Goal: Task Accomplishment & Management: Manage account settings

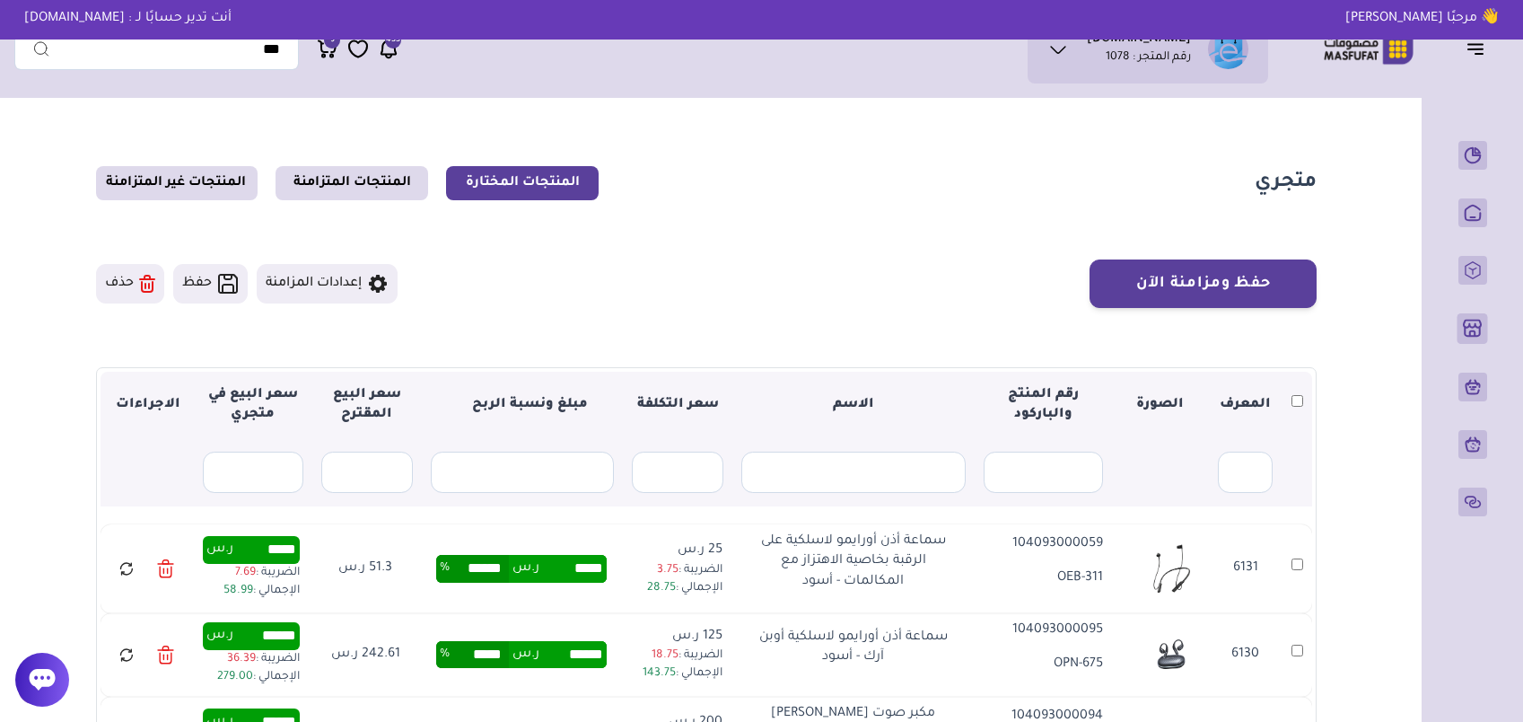
click at [125, 557] on icon at bounding box center [126, 568] width 16 height 22
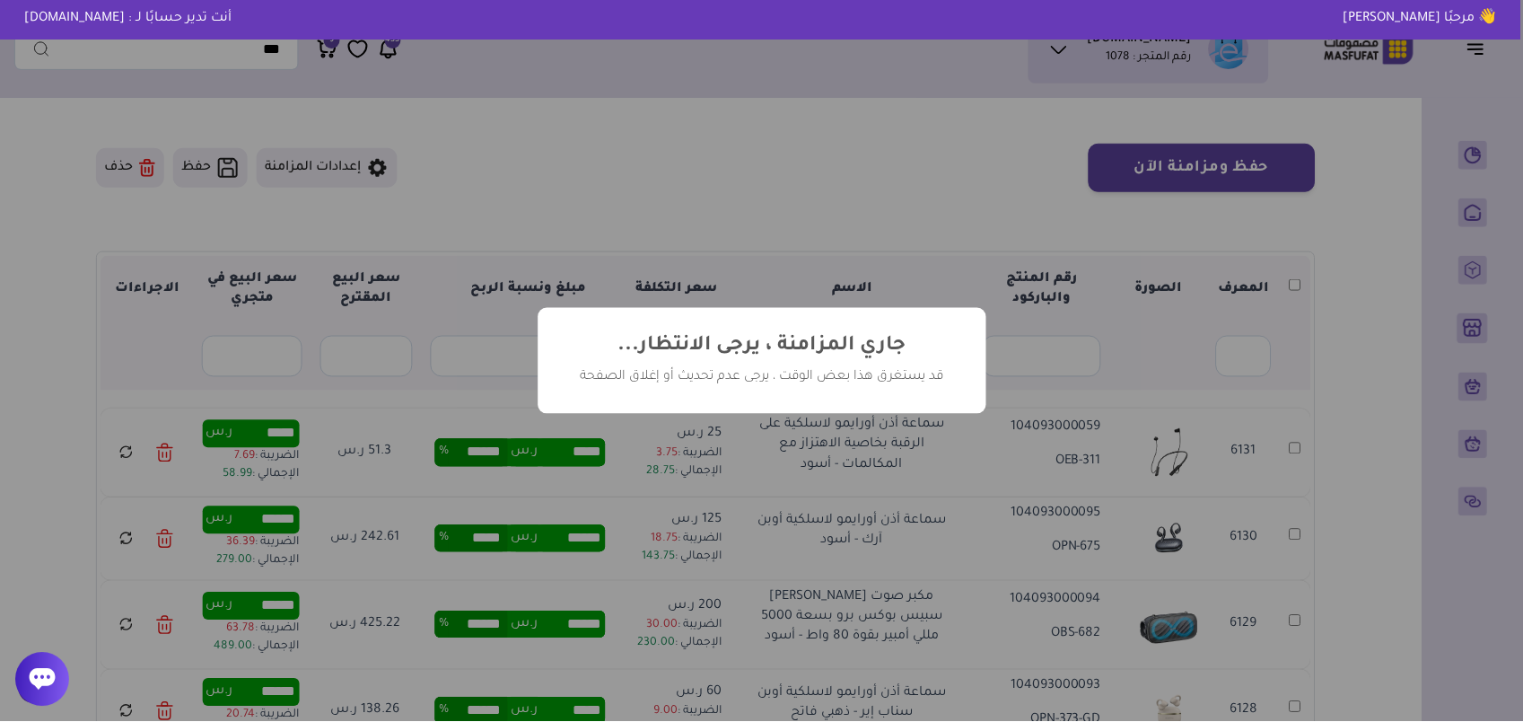
scroll to position [116, 0]
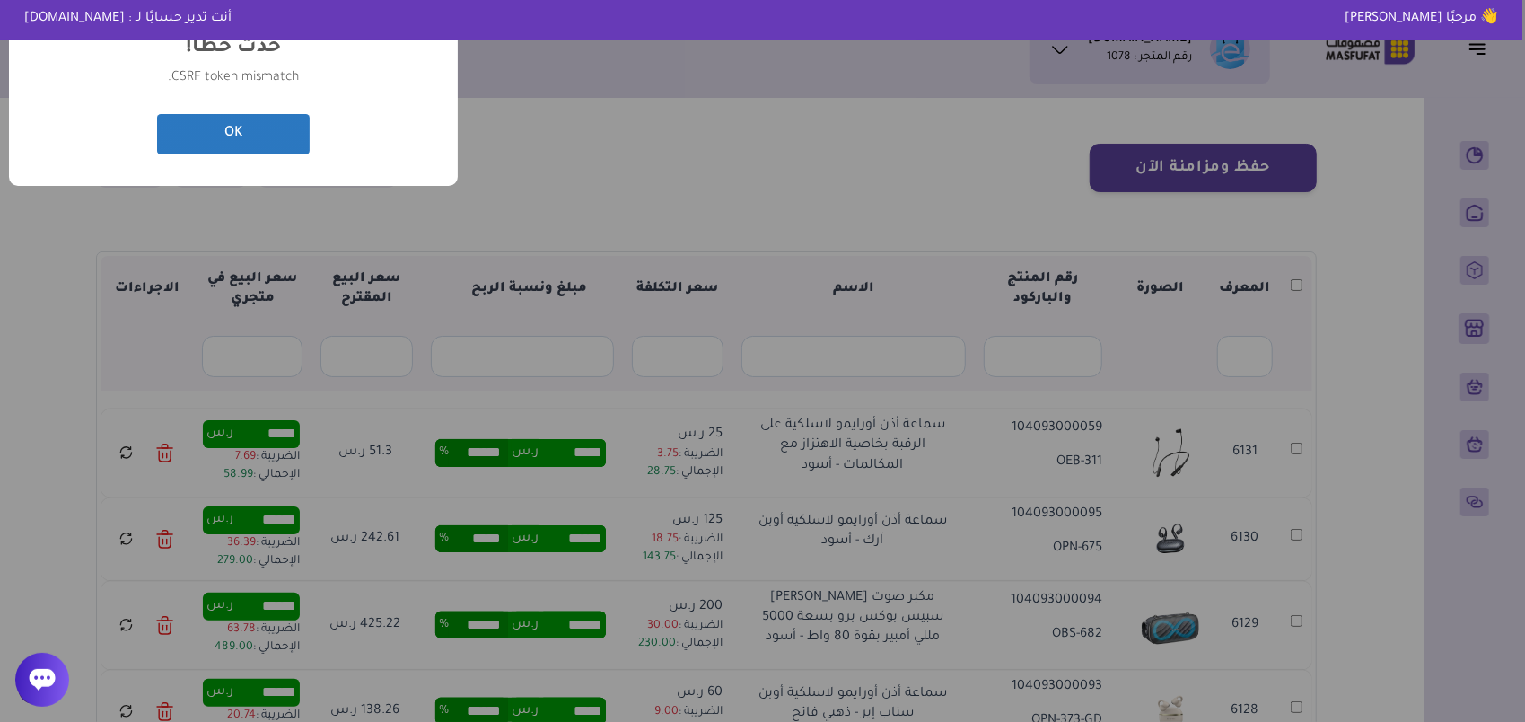
click at [248, 136] on button "OK" at bounding box center [233, 134] width 153 height 40
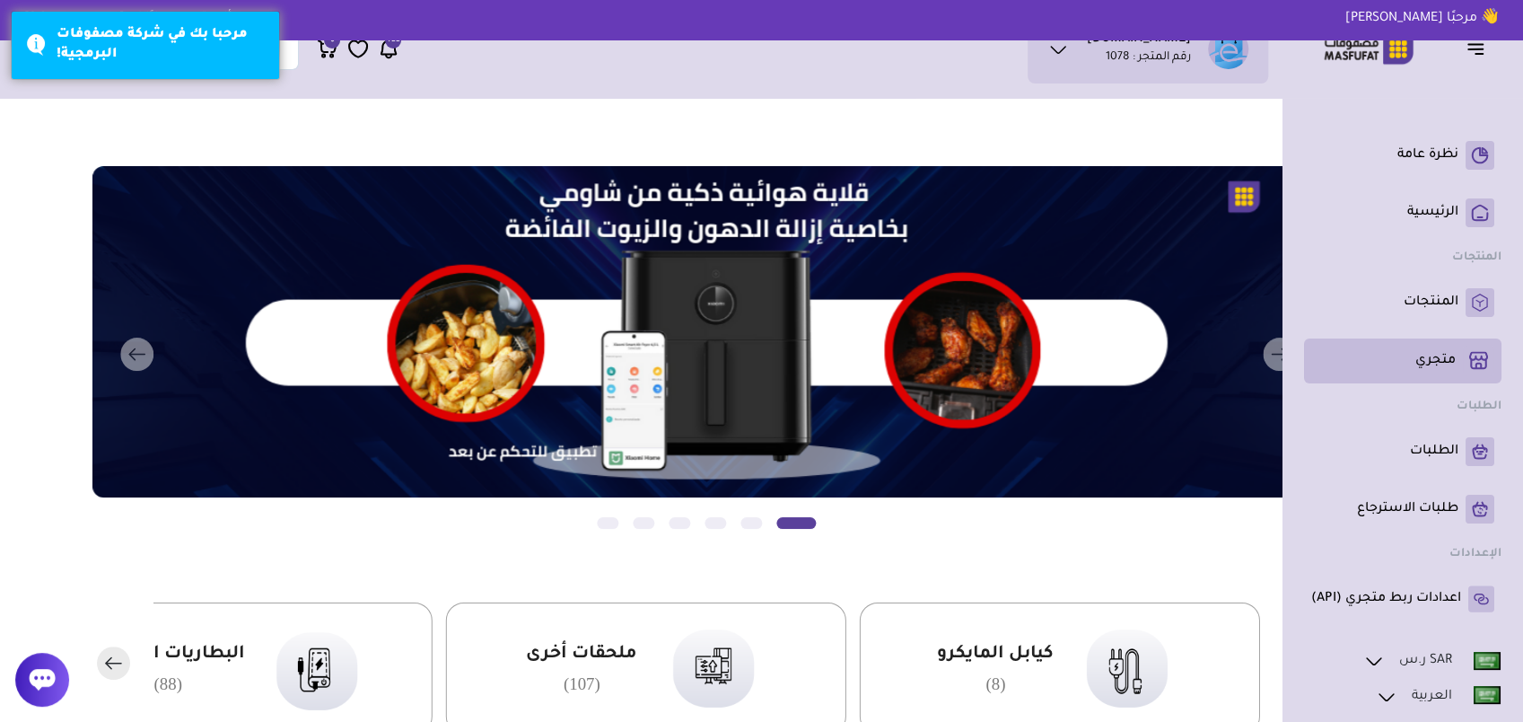
click at [1432, 362] on p "متجري ( 0 )" at bounding box center [1435, 361] width 40 height 18
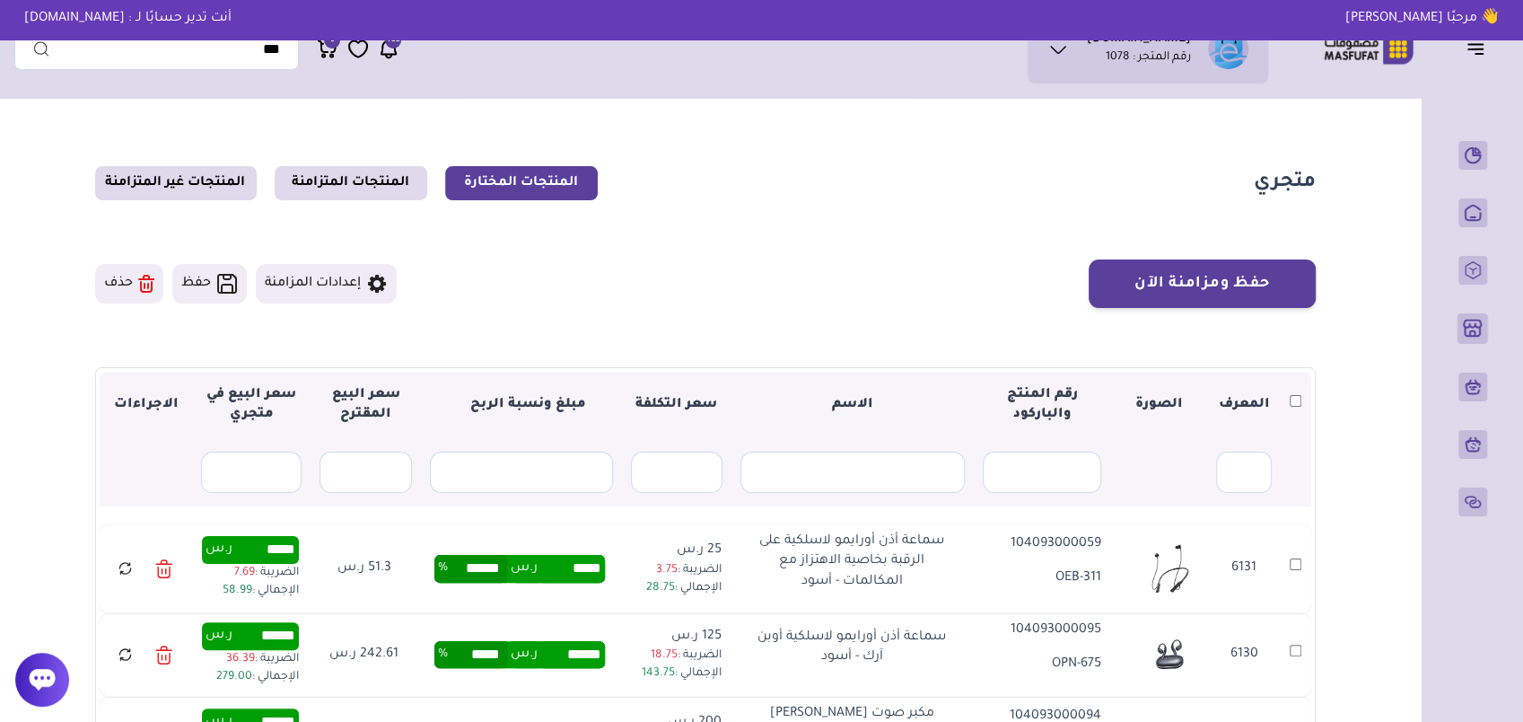
click at [127, 564] on icon at bounding box center [126, 568] width 16 height 22
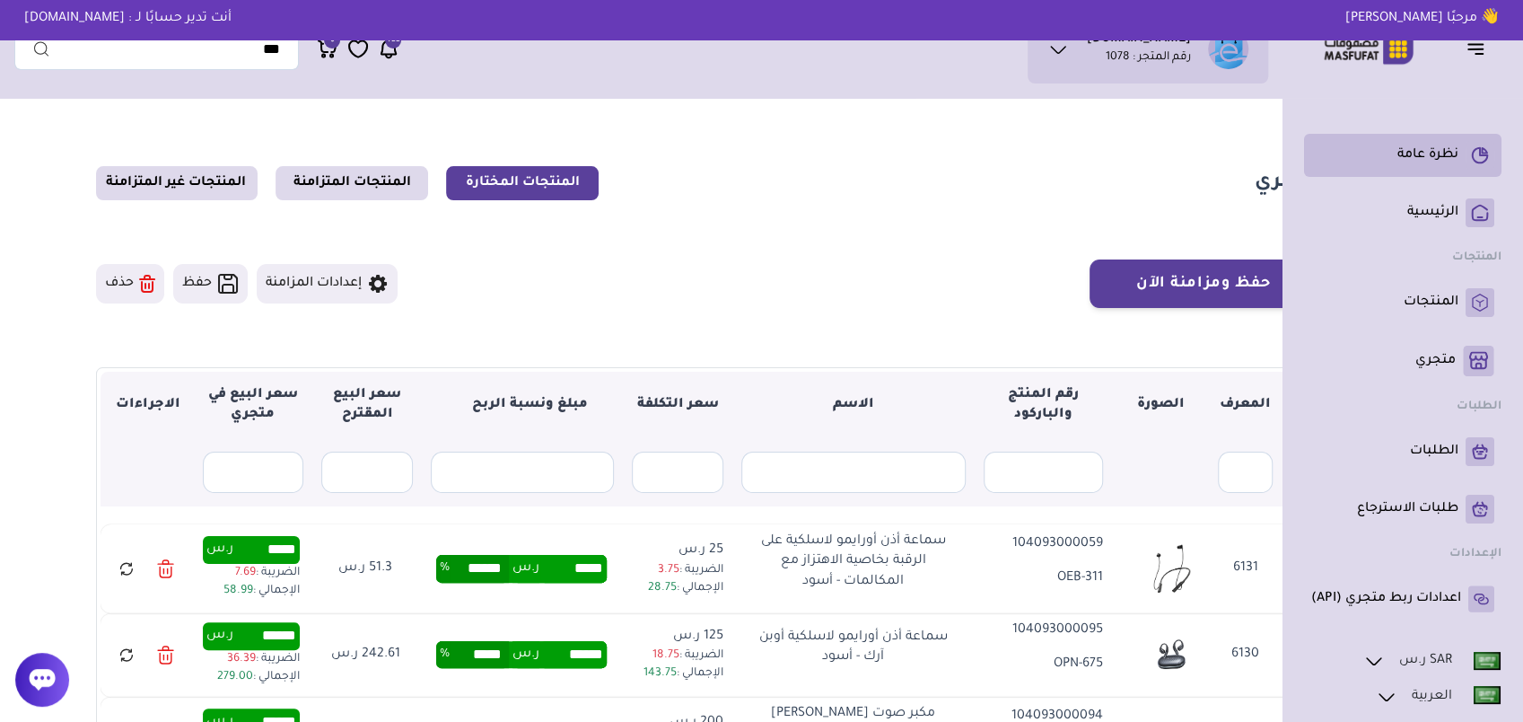
click at [1438, 156] on p "نظرة عامة" at bounding box center [1427, 155] width 61 height 18
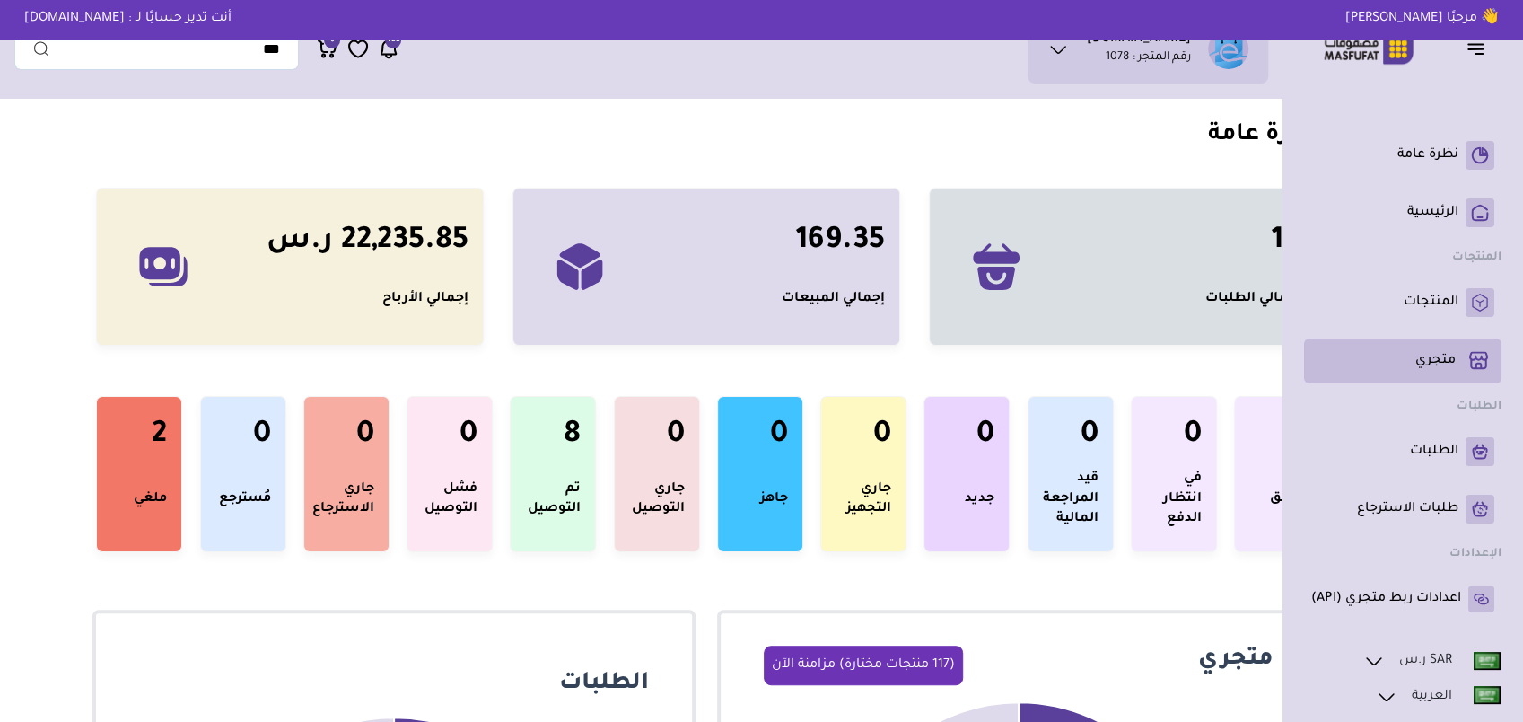
click at [1448, 360] on p "متجري ( 0 )" at bounding box center [1435, 361] width 40 height 18
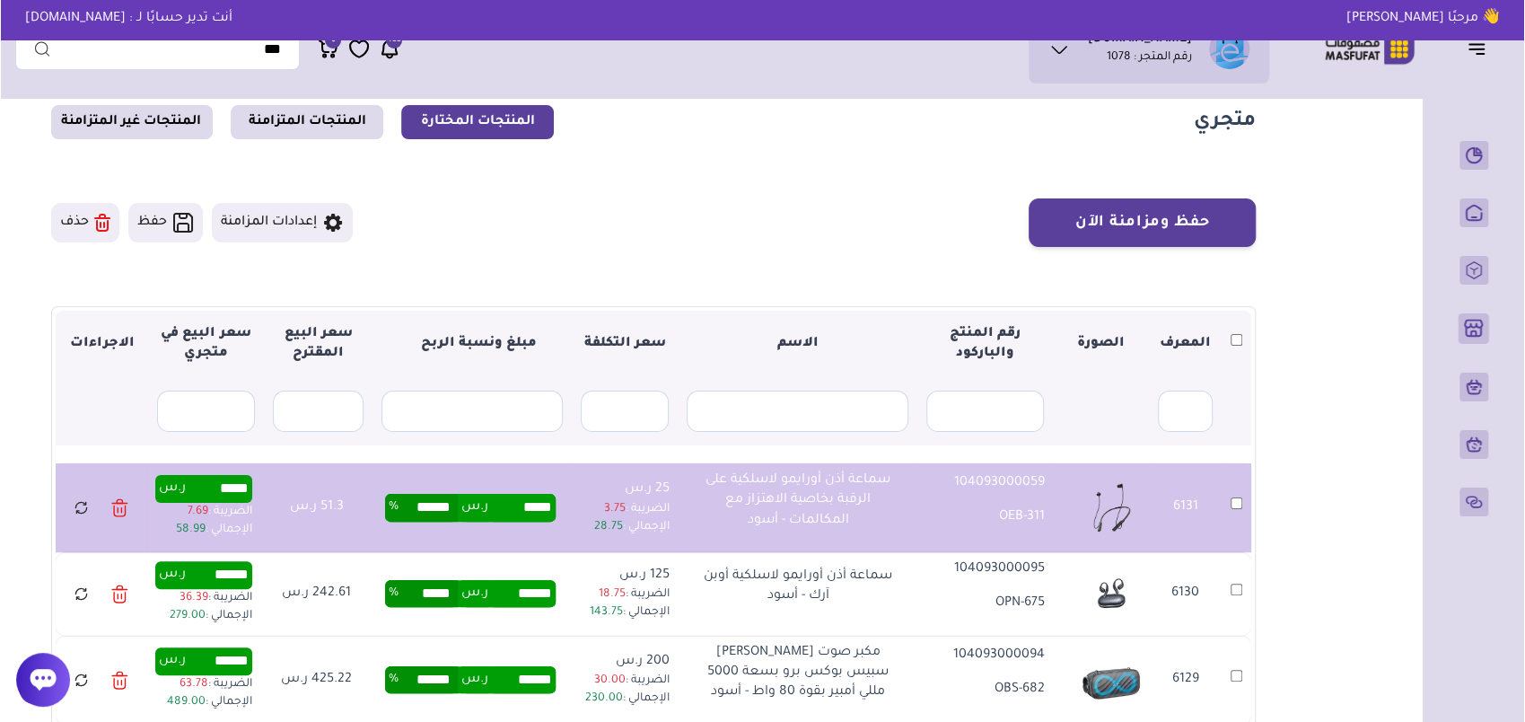
scroll to position [90, 0]
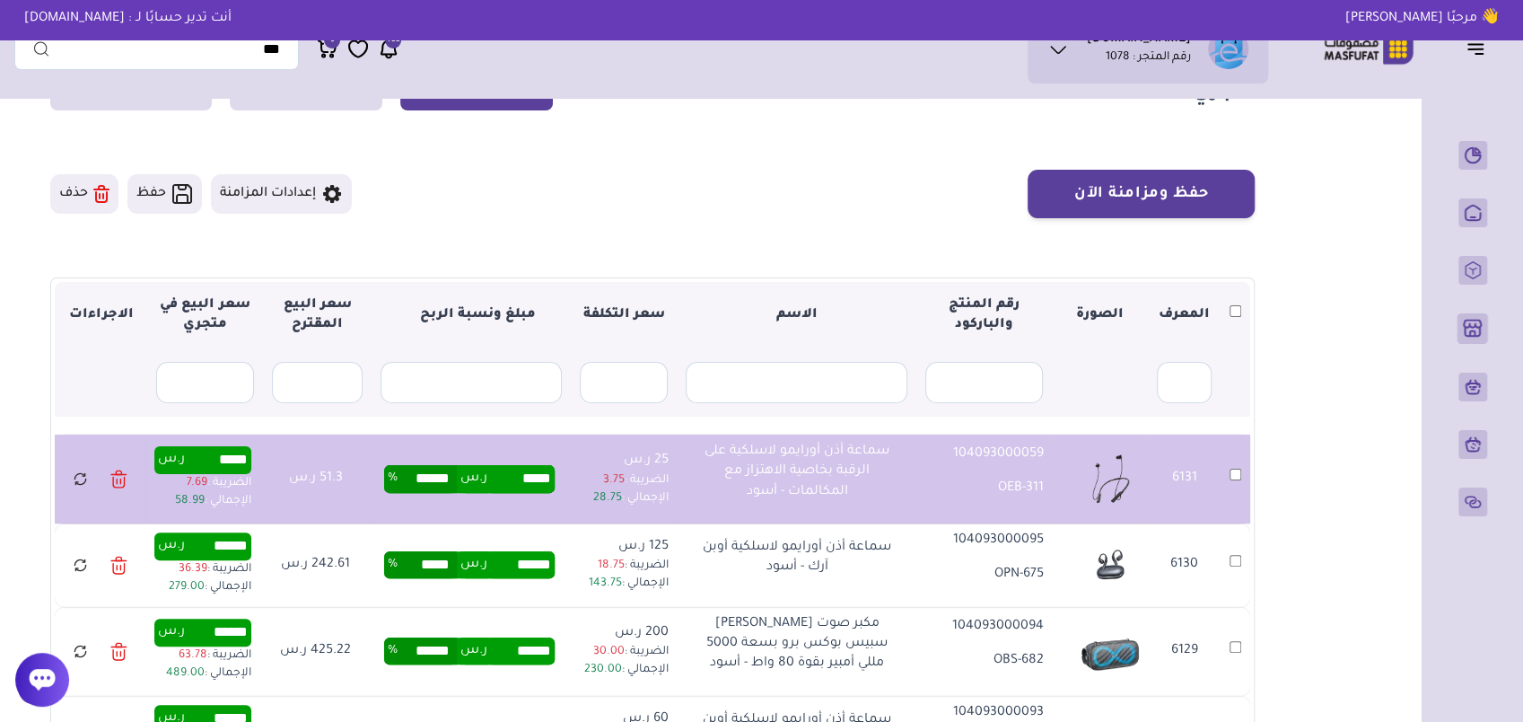
click at [86, 476] on icon at bounding box center [80, 479] width 15 height 22
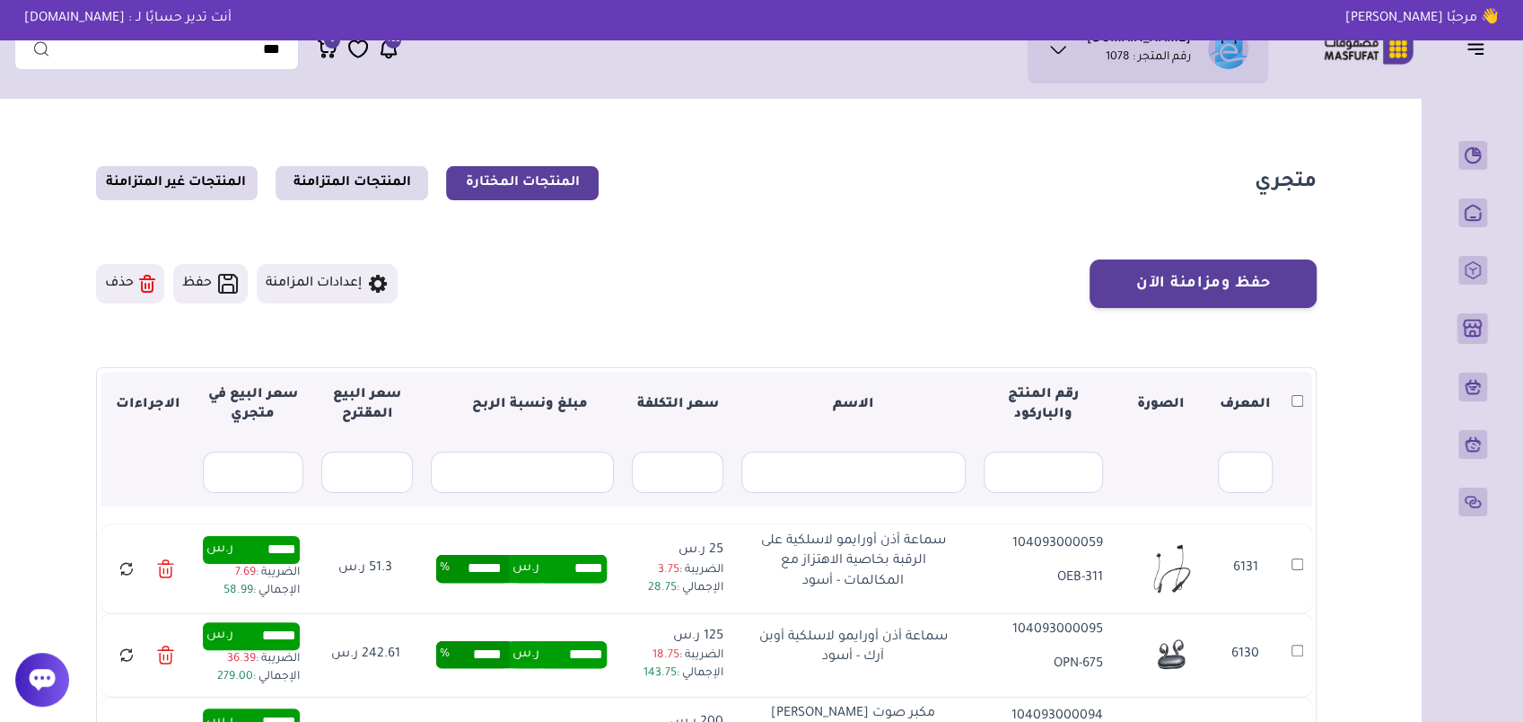
drag, startPoint x: 1011, startPoint y: 542, endPoint x: 1101, endPoint y: 541, distance: 89.7
click at [1101, 541] on p "104093000059" at bounding box center [1043, 544] width 119 height 20
copy p "104093000059"
click at [340, 170] on link "المنتجات المتزامنة" at bounding box center [352, 183] width 153 height 34
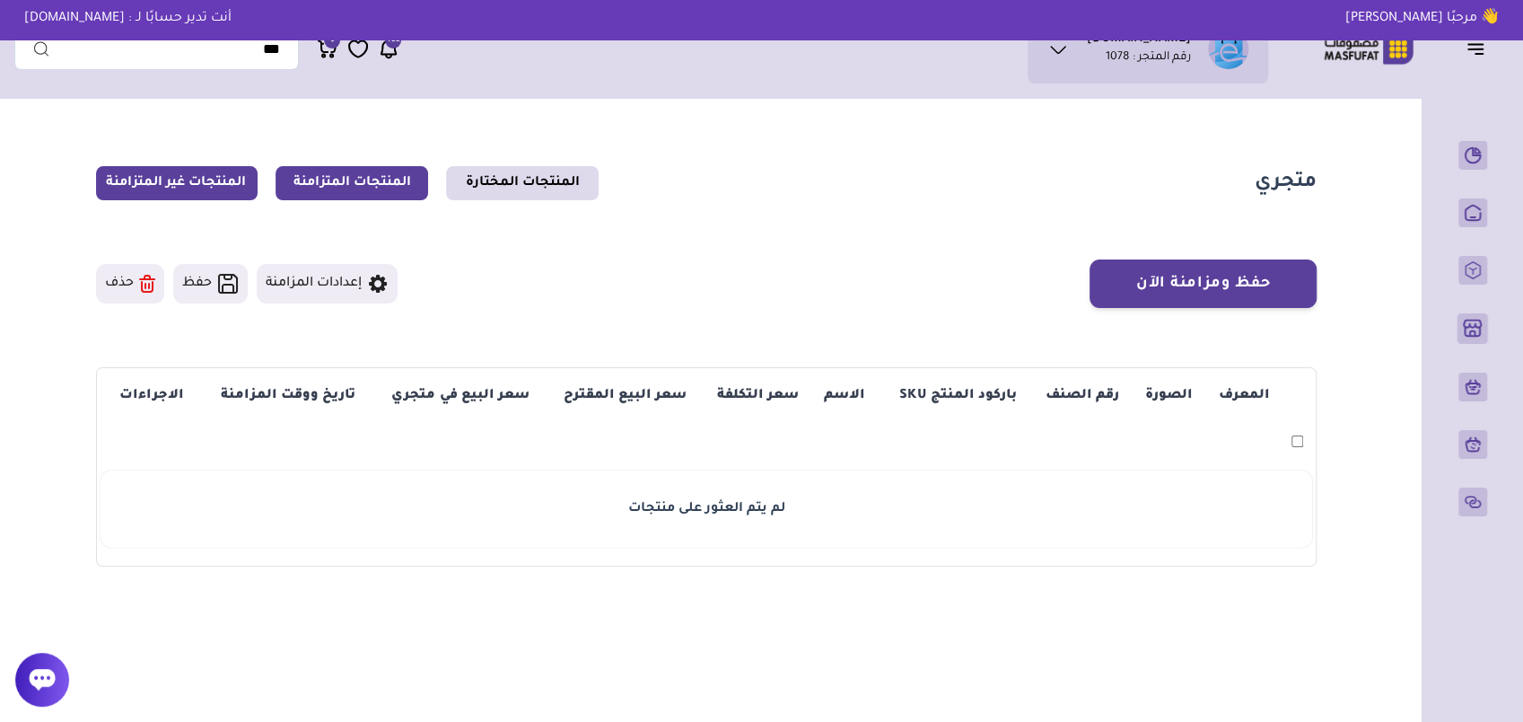
click at [230, 180] on link "المنتجات غير المتزامنة" at bounding box center [177, 183] width 162 height 34
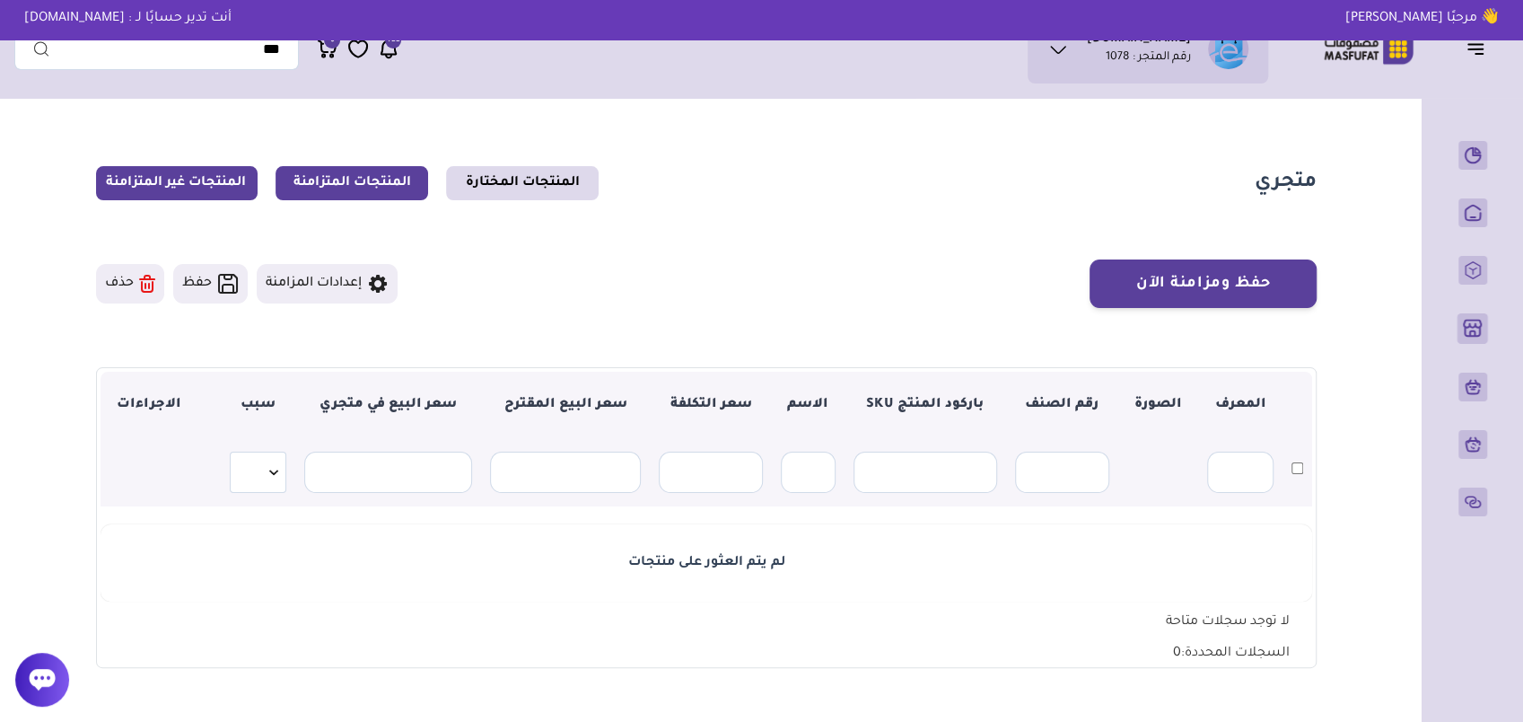
click at [361, 183] on link "المنتجات المتزامنة" at bounding box center [352, 183] width 153 height 34
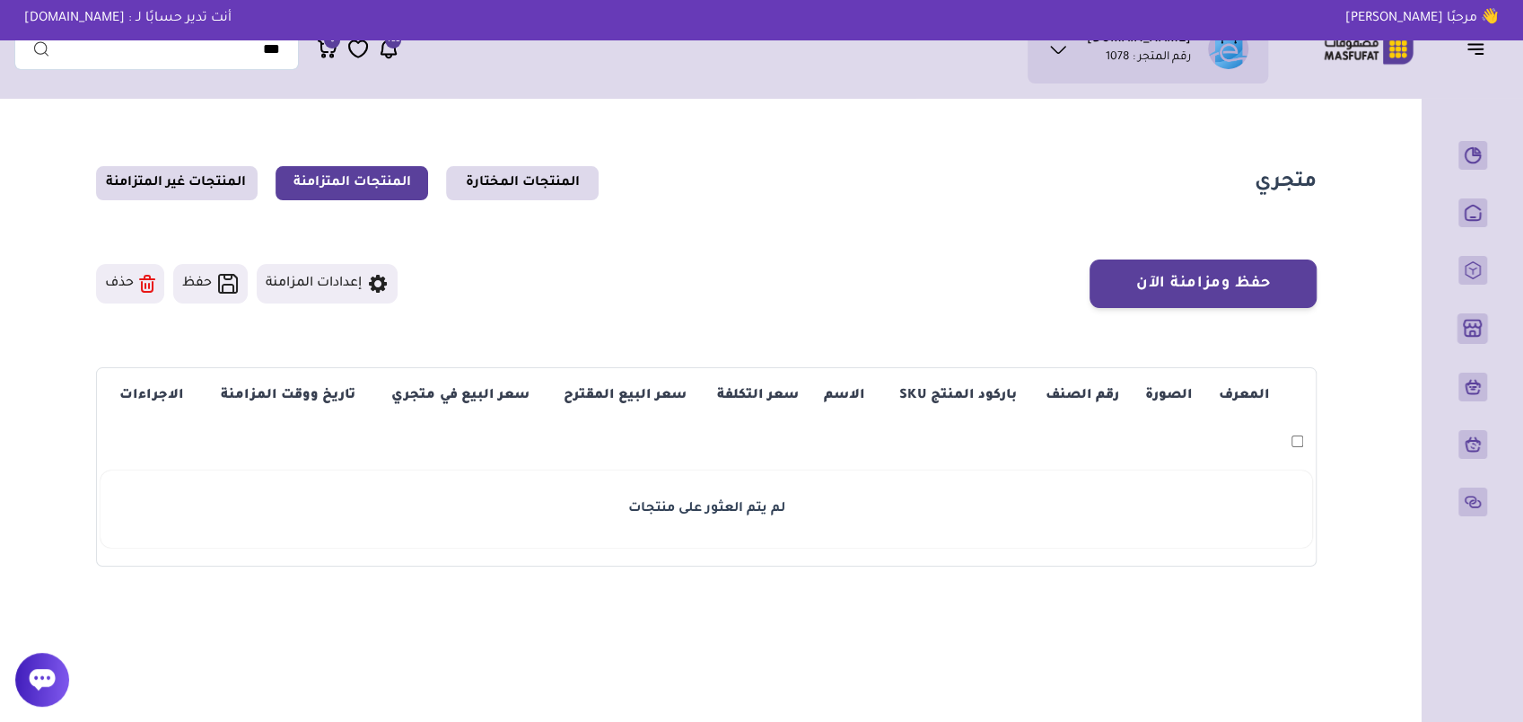
click at [1068, 51] on icon at bounding box center [1058, 50] width 22 height 22
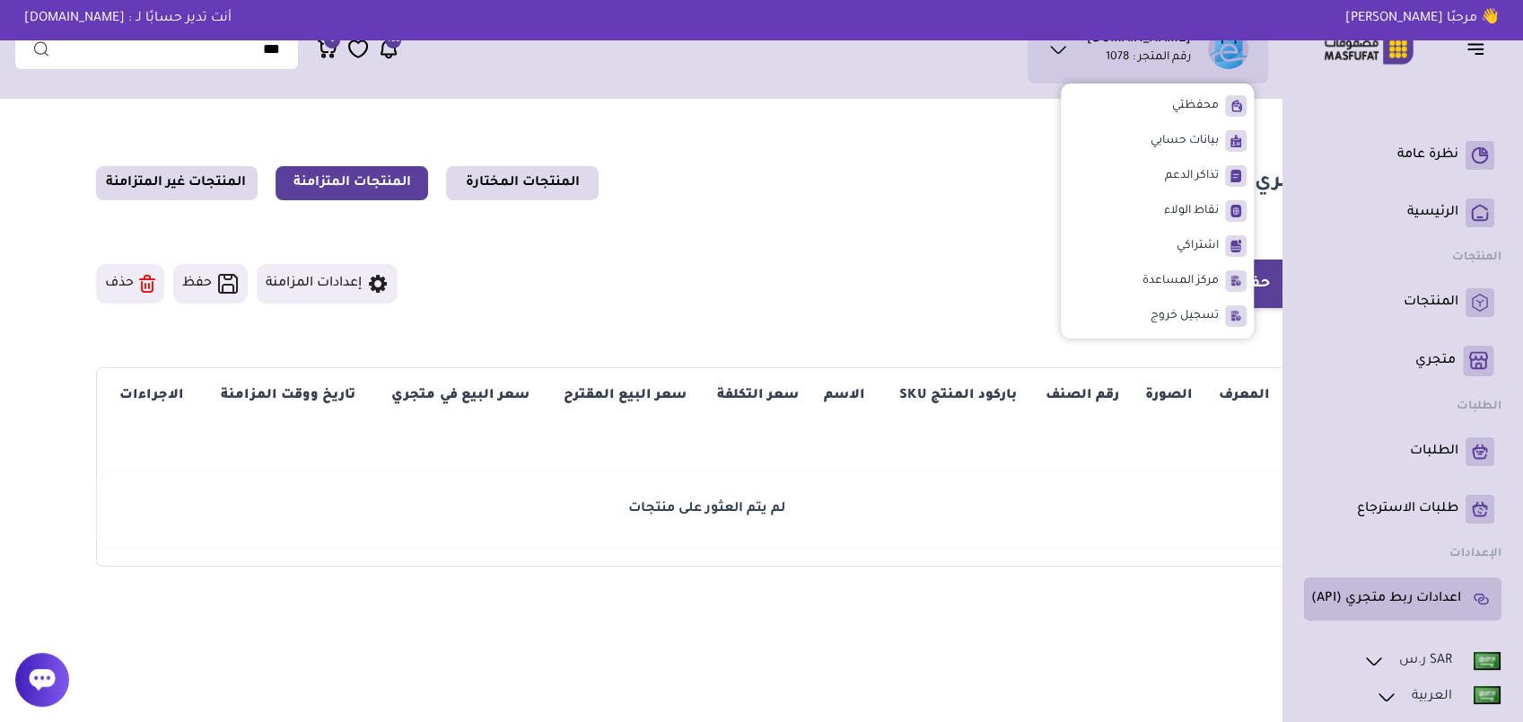
click at [1430, 594] on p "اعدادات ربط متجري (API)" at bounding box center [1386, 599] width 150 height 18
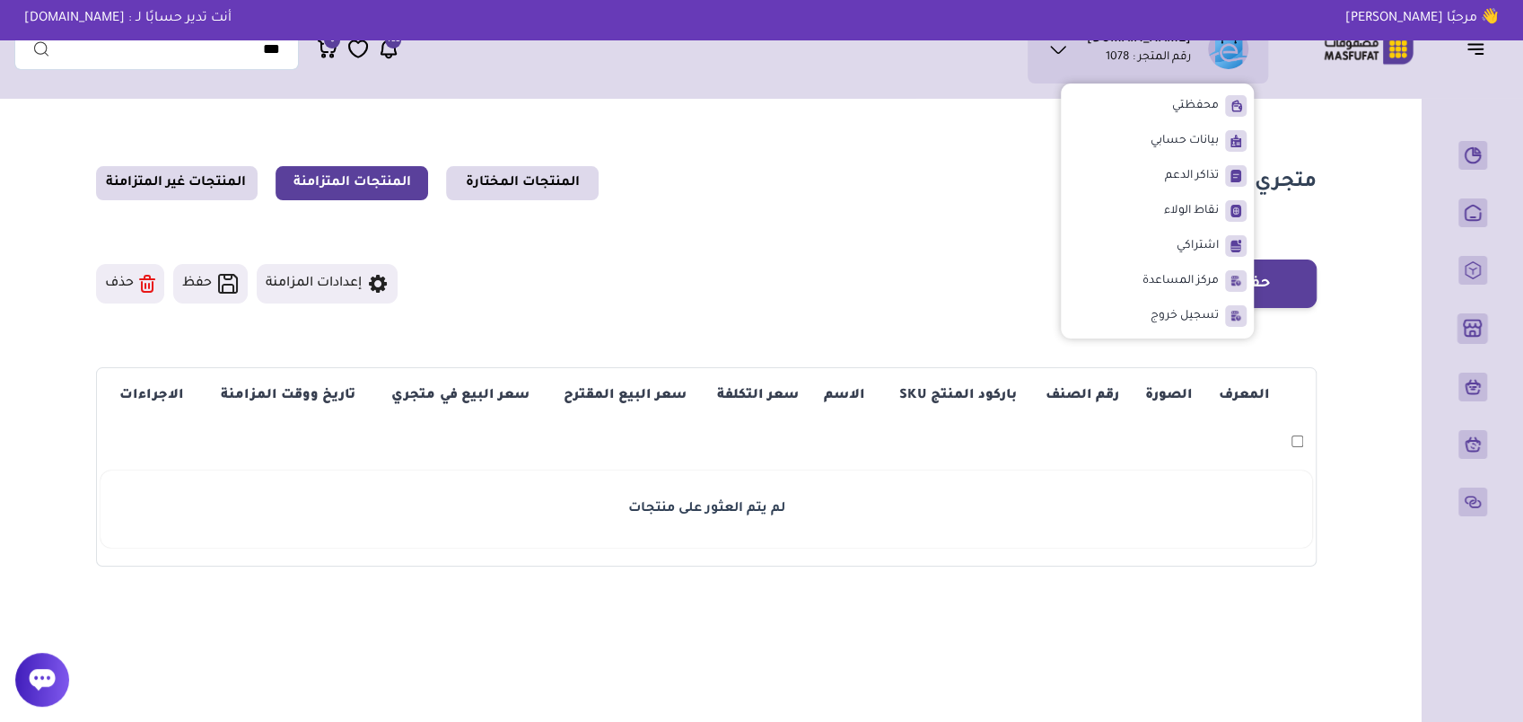
click at [892, 310] on section "حفظ ومزامنة الآن إعدادات المزامنة حفظ" at bounding box center [706, 412] width 1220 height 307
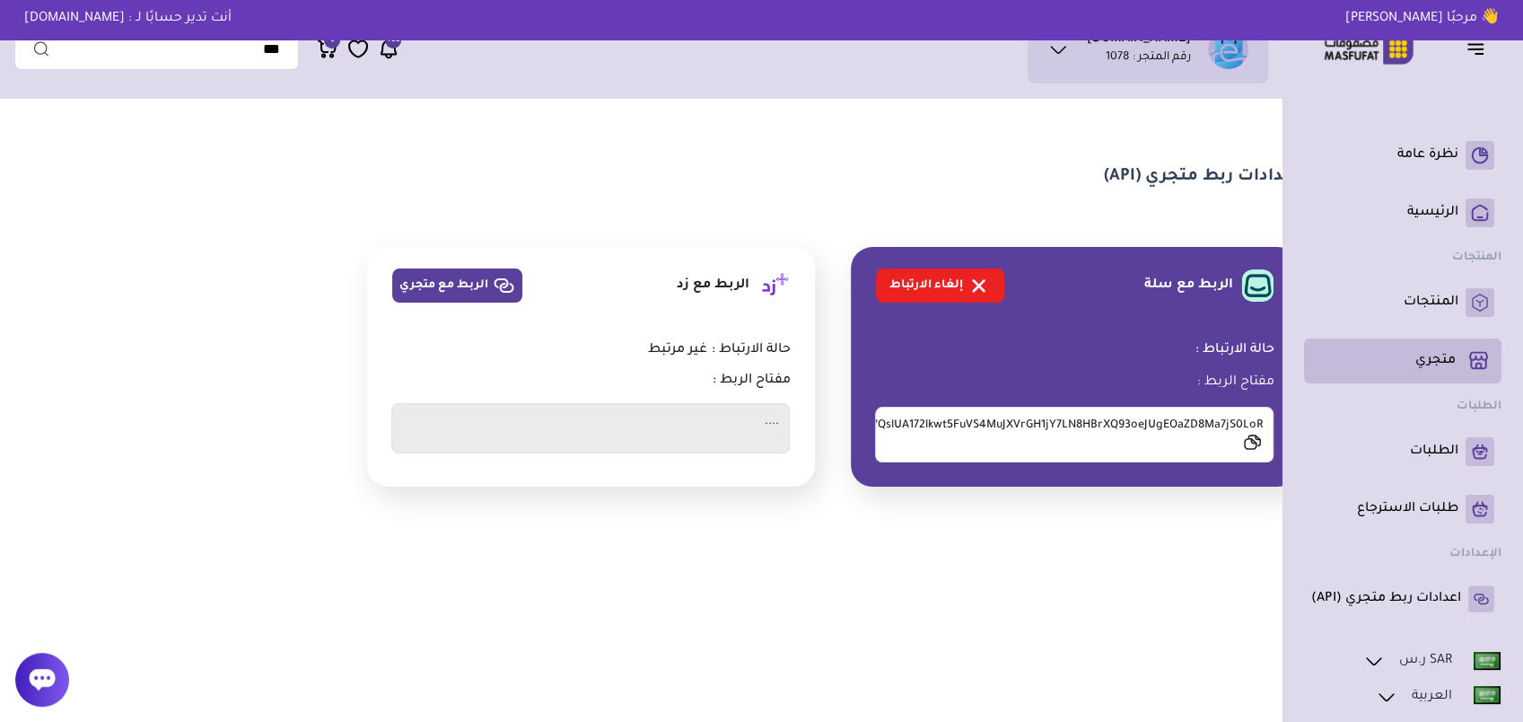
click at [1446, 363] on p "متجري ( 0 )" at bounding box center [1435, 361] width 40 height 18
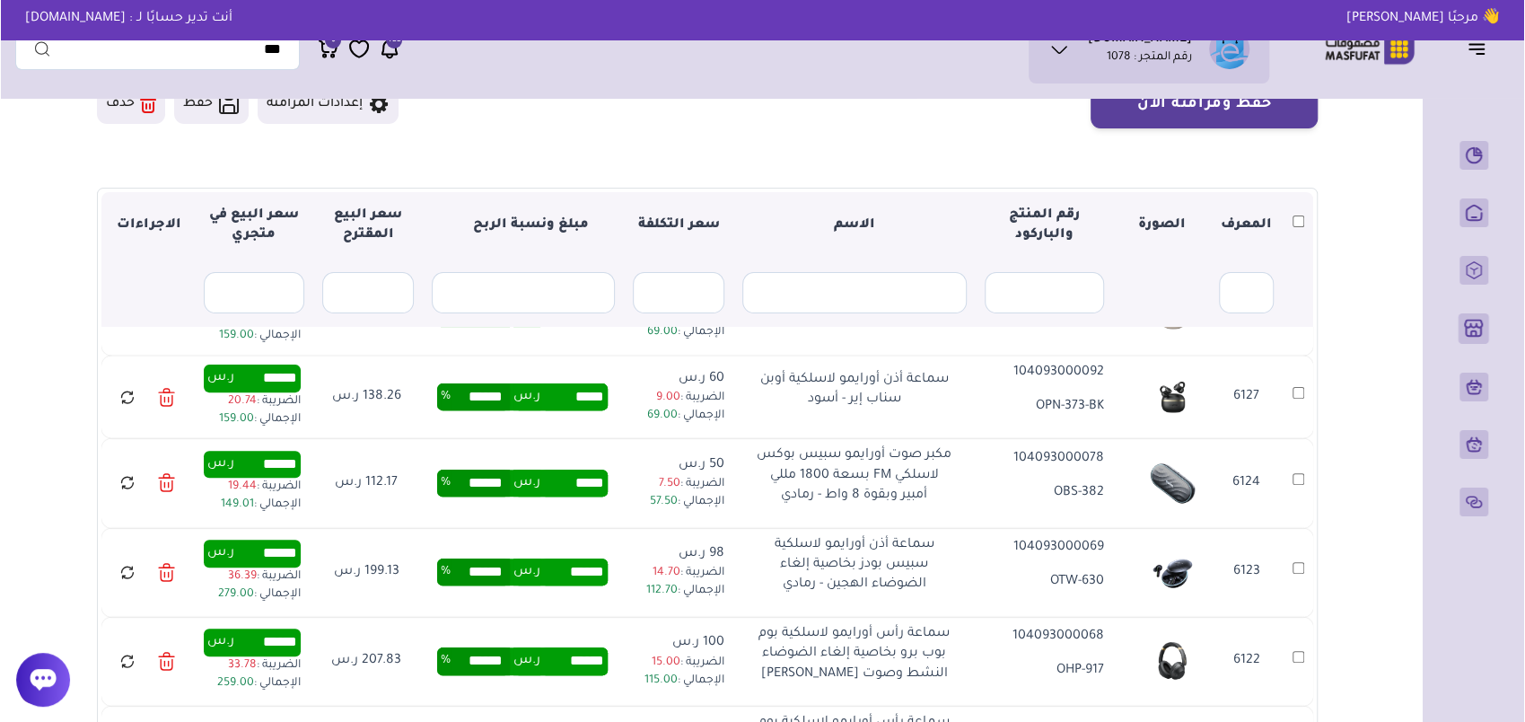
scroll to position [359, 0]
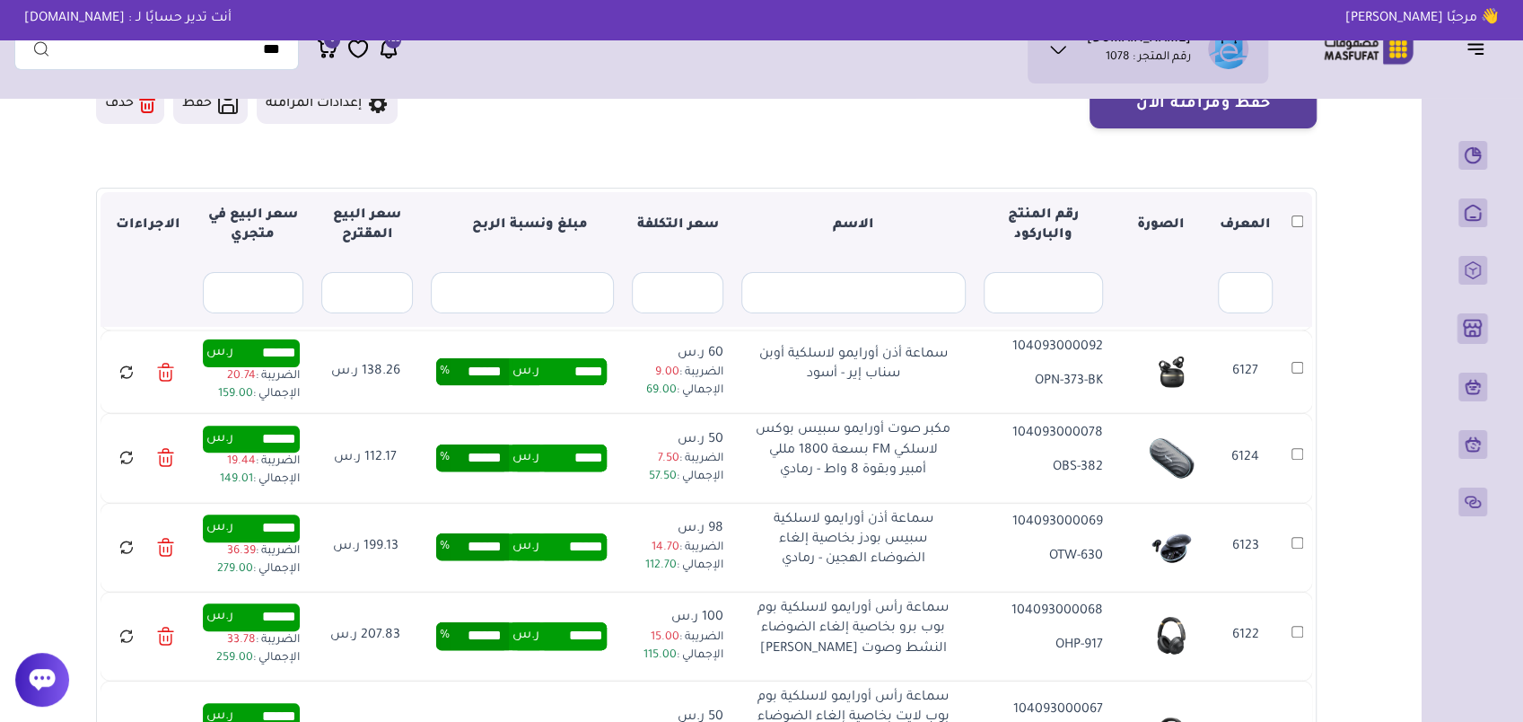
click at [131, 452] on icon at bounding box center [129, 453] width 3 height 3
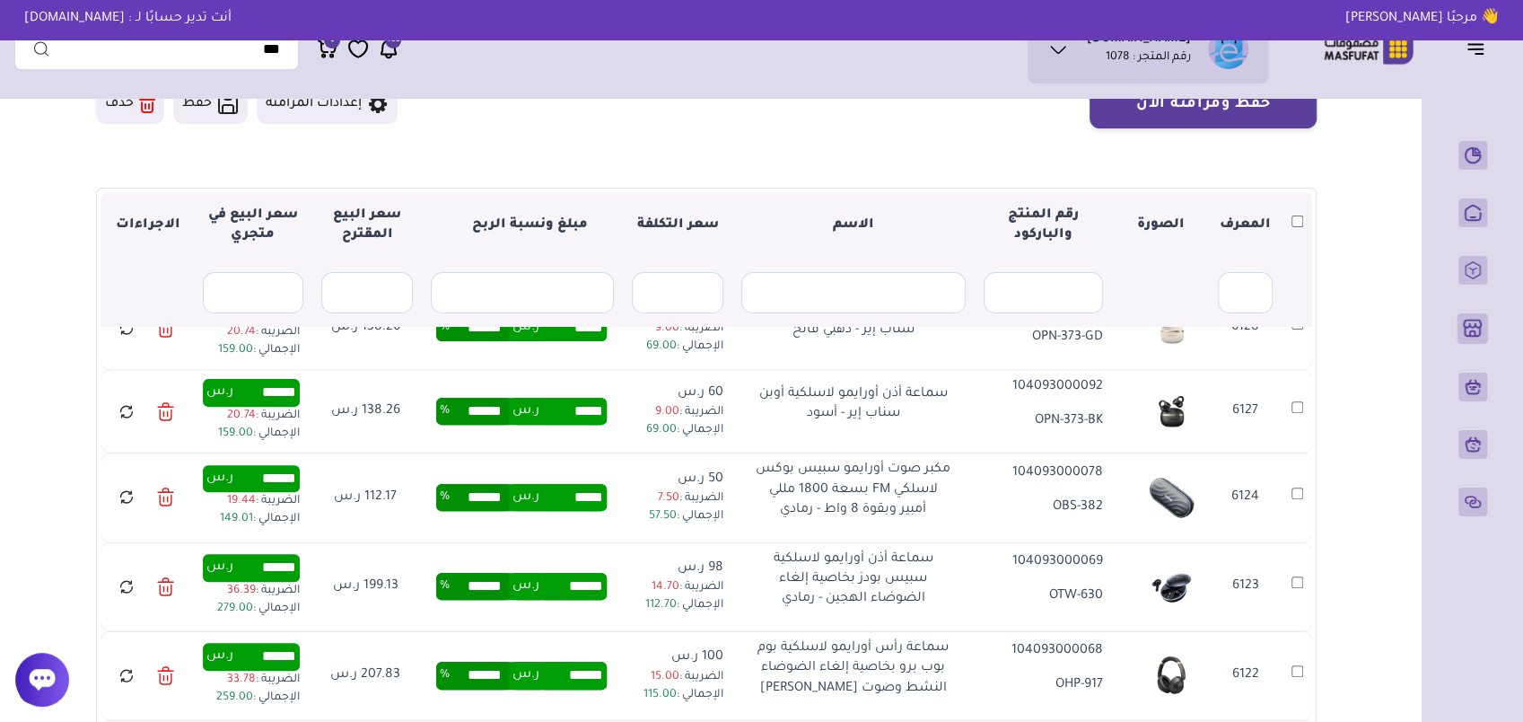
scroll to position [359, 0]
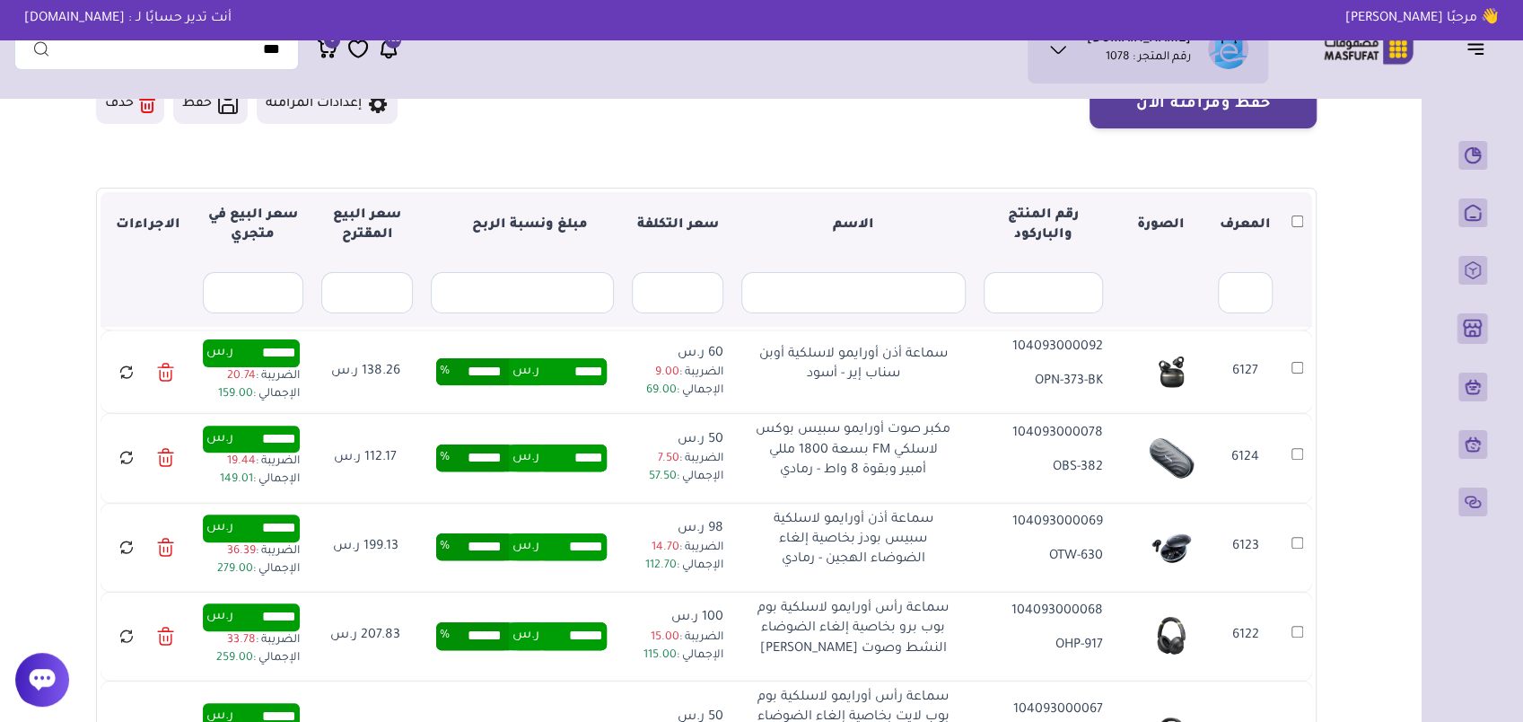
click at [1061, 436] on p "104093000078" at bounding box center [1043, 434] width 119 height 20
click at [1060, 436] on p "104093000078" at bounding box center [1043, 434] width 119 height 20
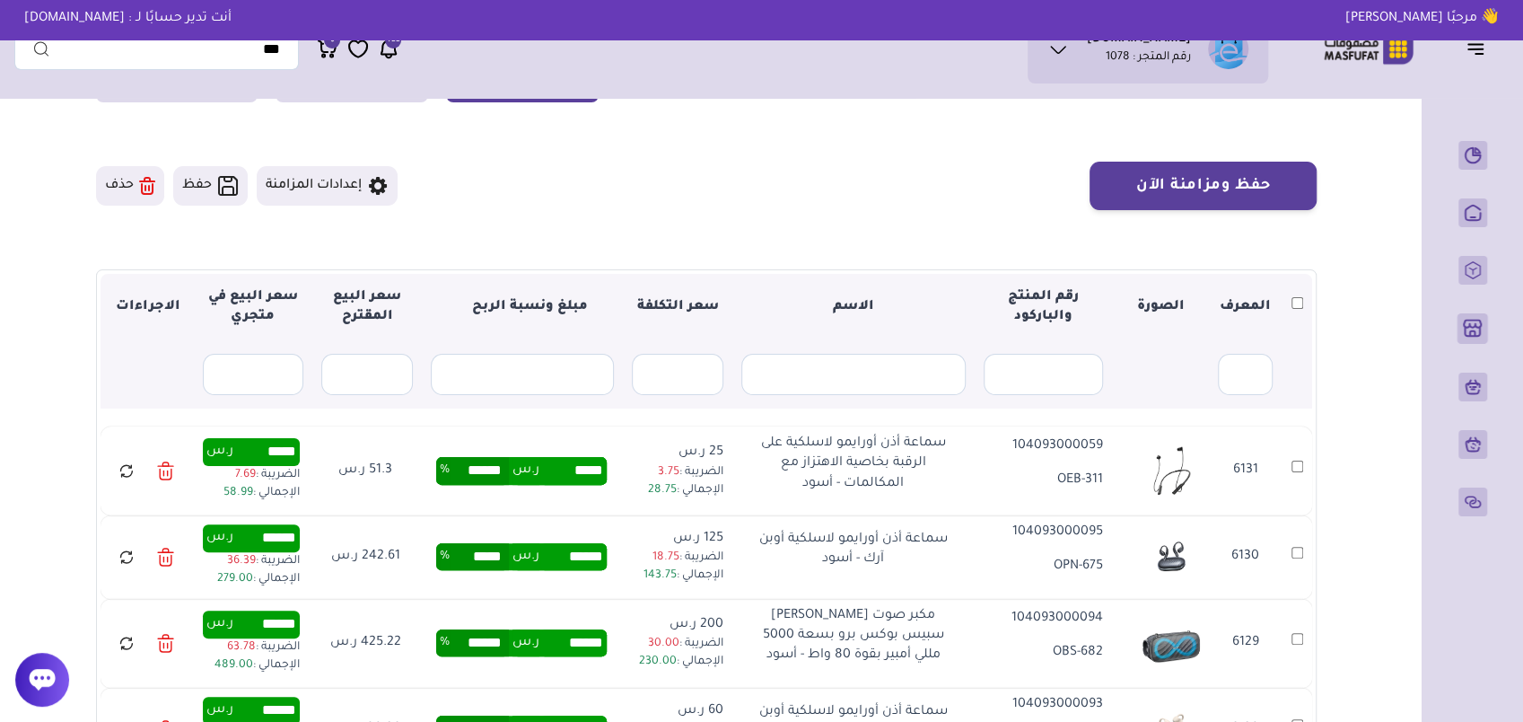
scroll to position [0, 0]
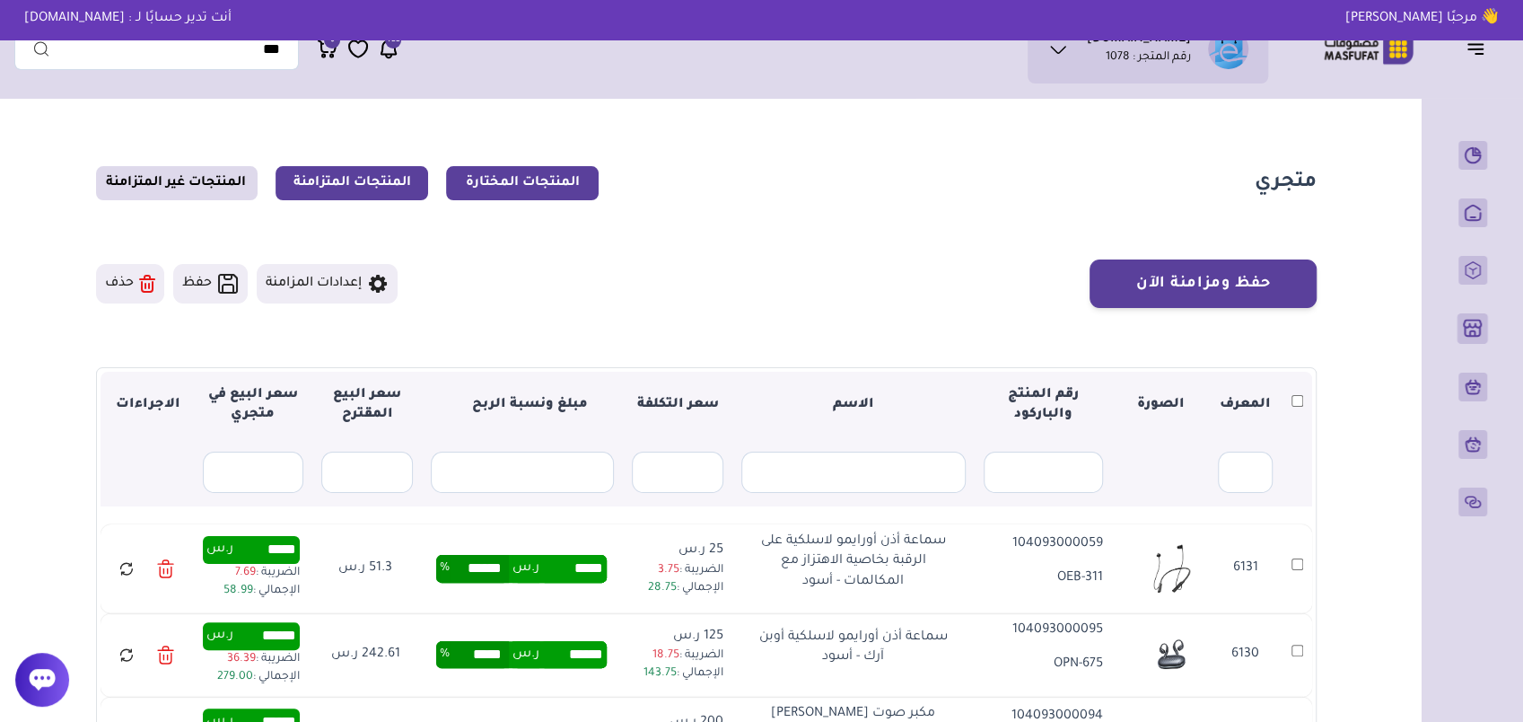
click at [346, 185] on link "المنتجات المتزامنة" at bounding box center [352, 183] width 153 height 34
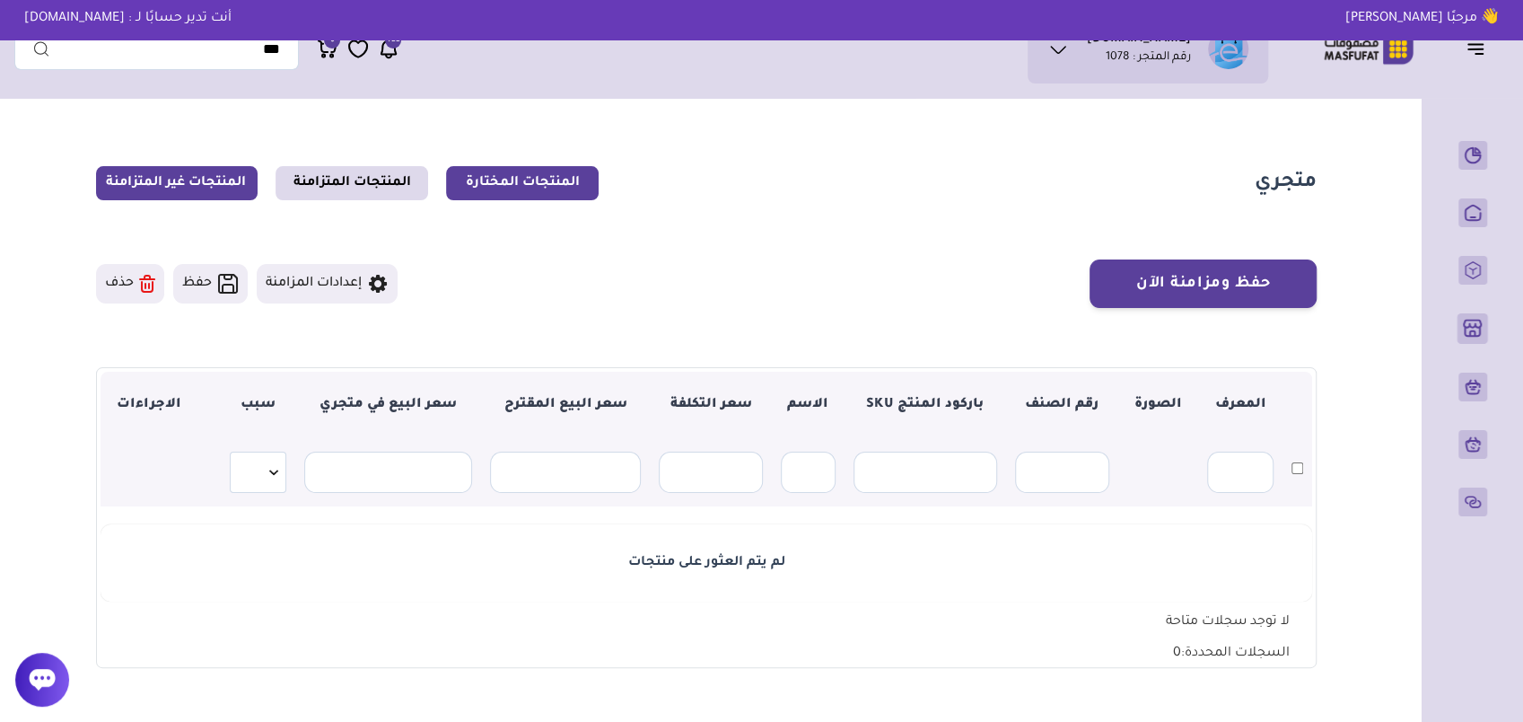
click at [542, 188] on link "المنتجات المختارة" at bounding box center [522, 183] width 153 height 34
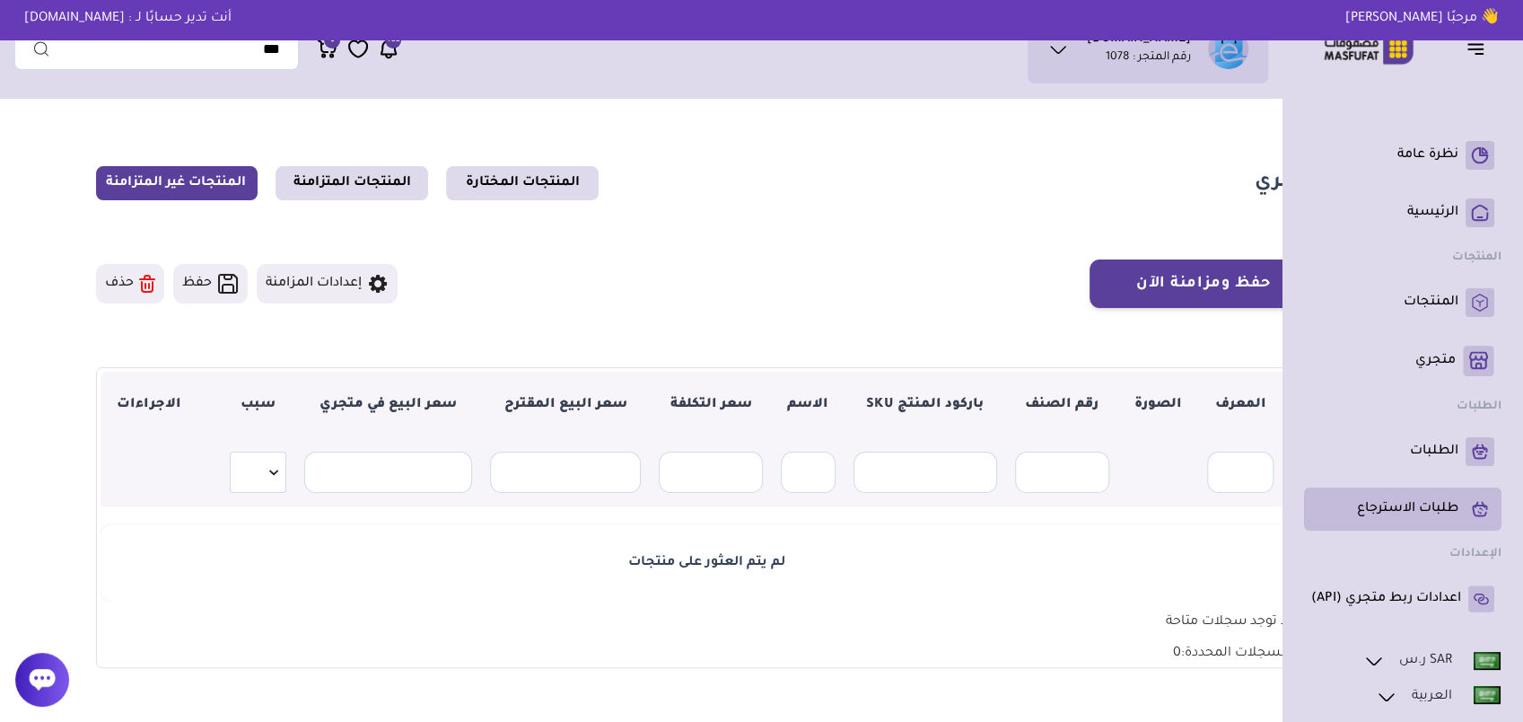
click at [1407, 495] on link "طلبات الاسترجاع" at bounding box center [1402, 508] width 183 height 29
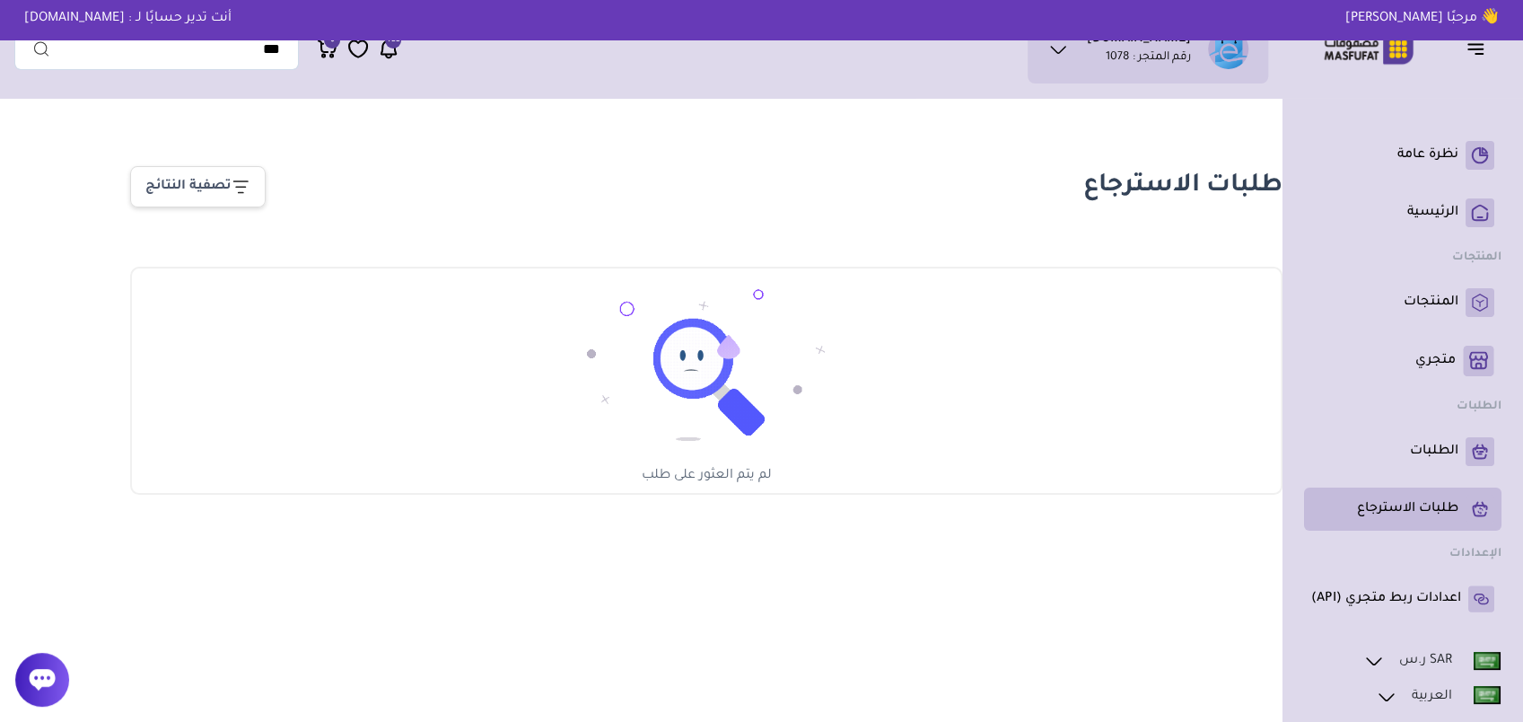
click at [1456, 504] on p "طلبات الاسترجاع" at bounding box center [1407, 509] width 101 height 18
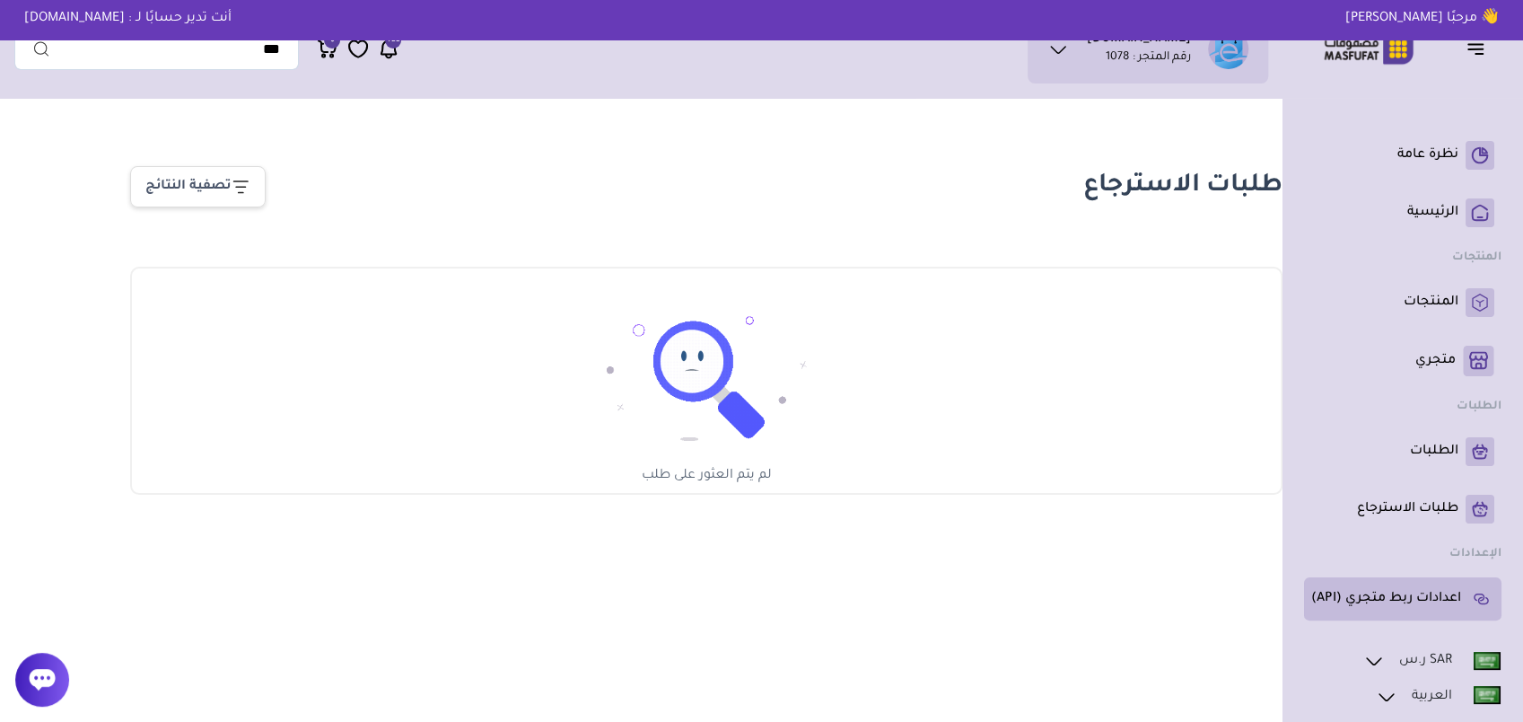
click at [1384, 602] on p "اعدادات ربط متجري (API)" at bounding box center [1386, 599] width 150 height 18
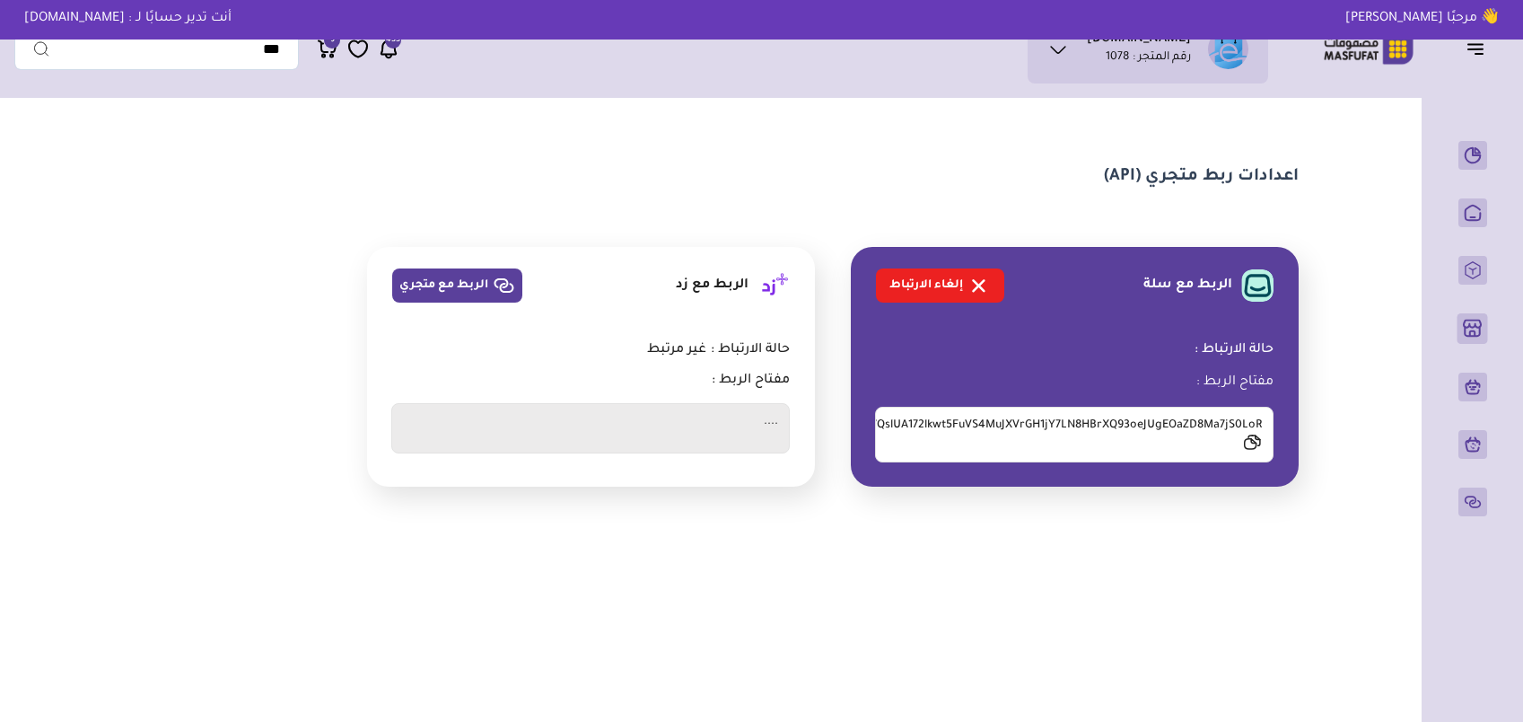
click at [1249, 443] on icon at bounding box center [1251, 443] width 12 height 10
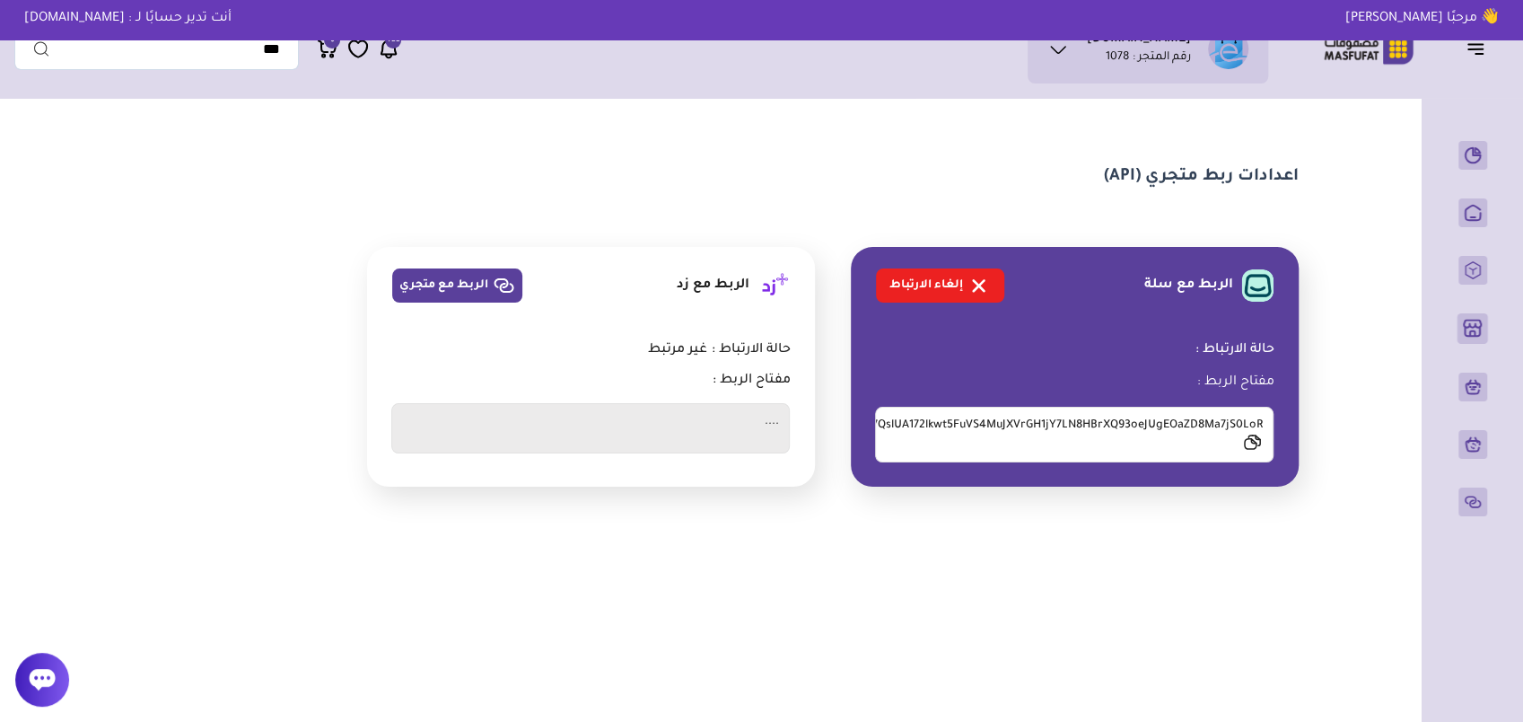
click at [242, 204] on section "اعدادات ربط متجري (API) الربط مع سلة إلغاء الارتباط" at bounding box center [706, 326] width 1292 height 439
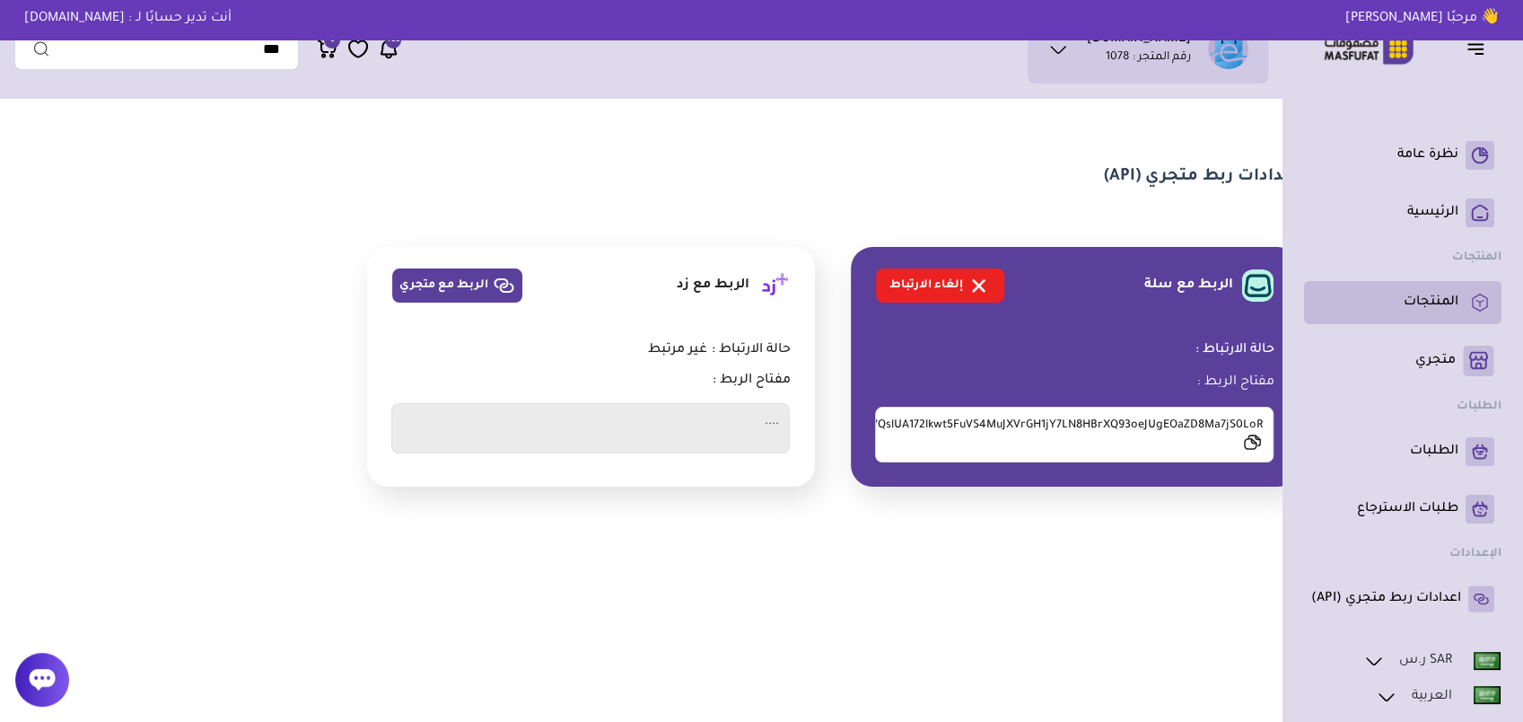
click at [1453, 299] on p "المنتجات" at bounding box center [1431, 302] width 55 height 18
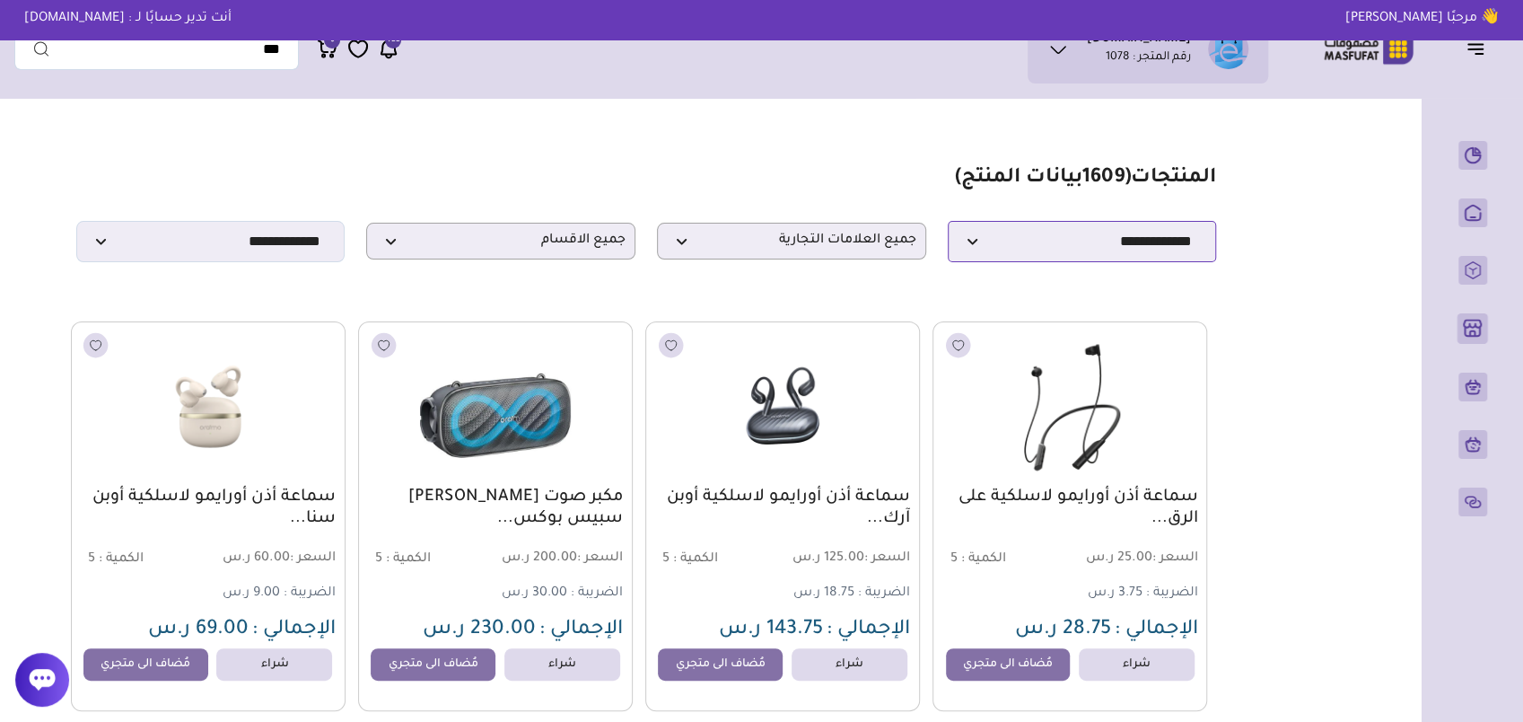
click at [1063, 246] on select "**********" at bounding box center [1082, 241] width 269 height 41
select select "*"
click at [948, 226] on select "**********" at bounding box center [1082, 241] width 269 height 41
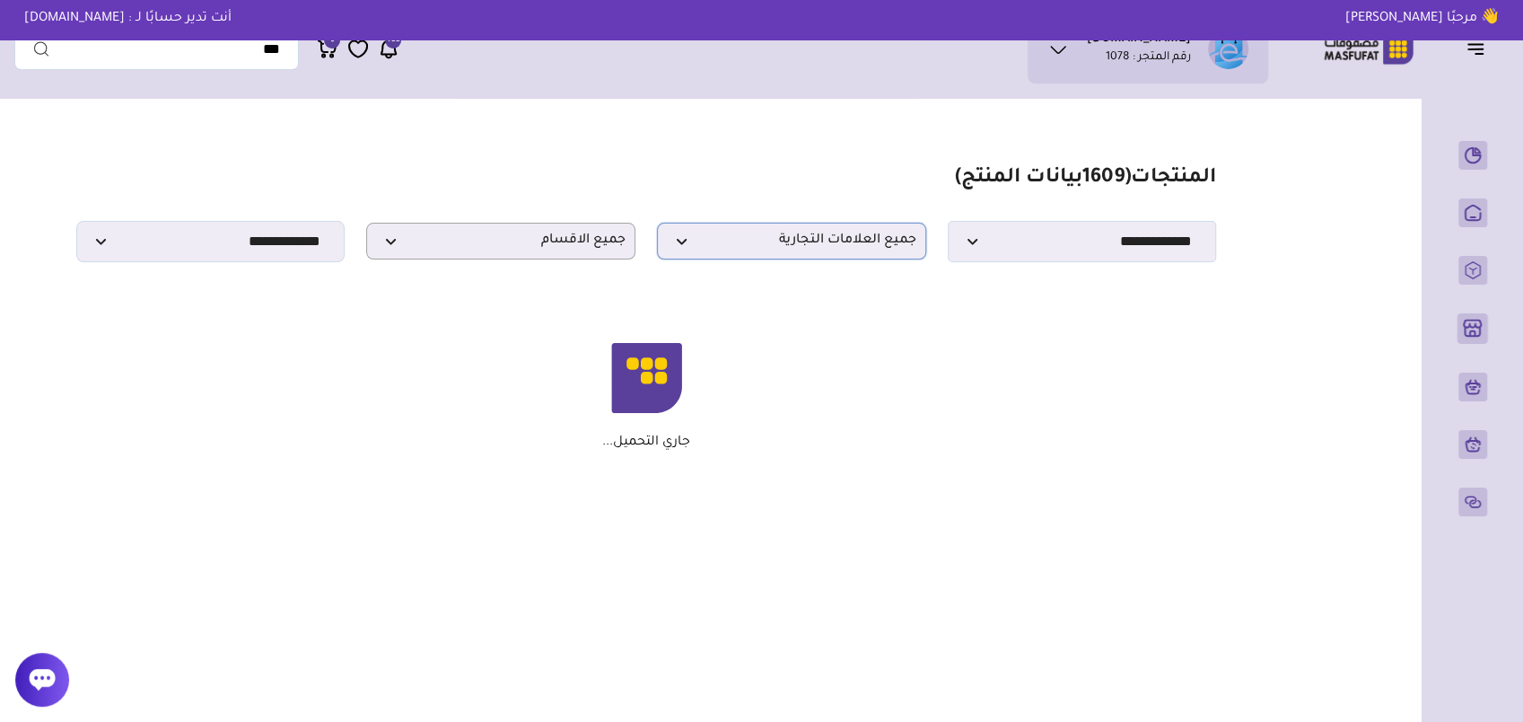
click at [779, 248] on span "جميع العلامات التجارية" at bounding box center [791, 240] width 249 height 17
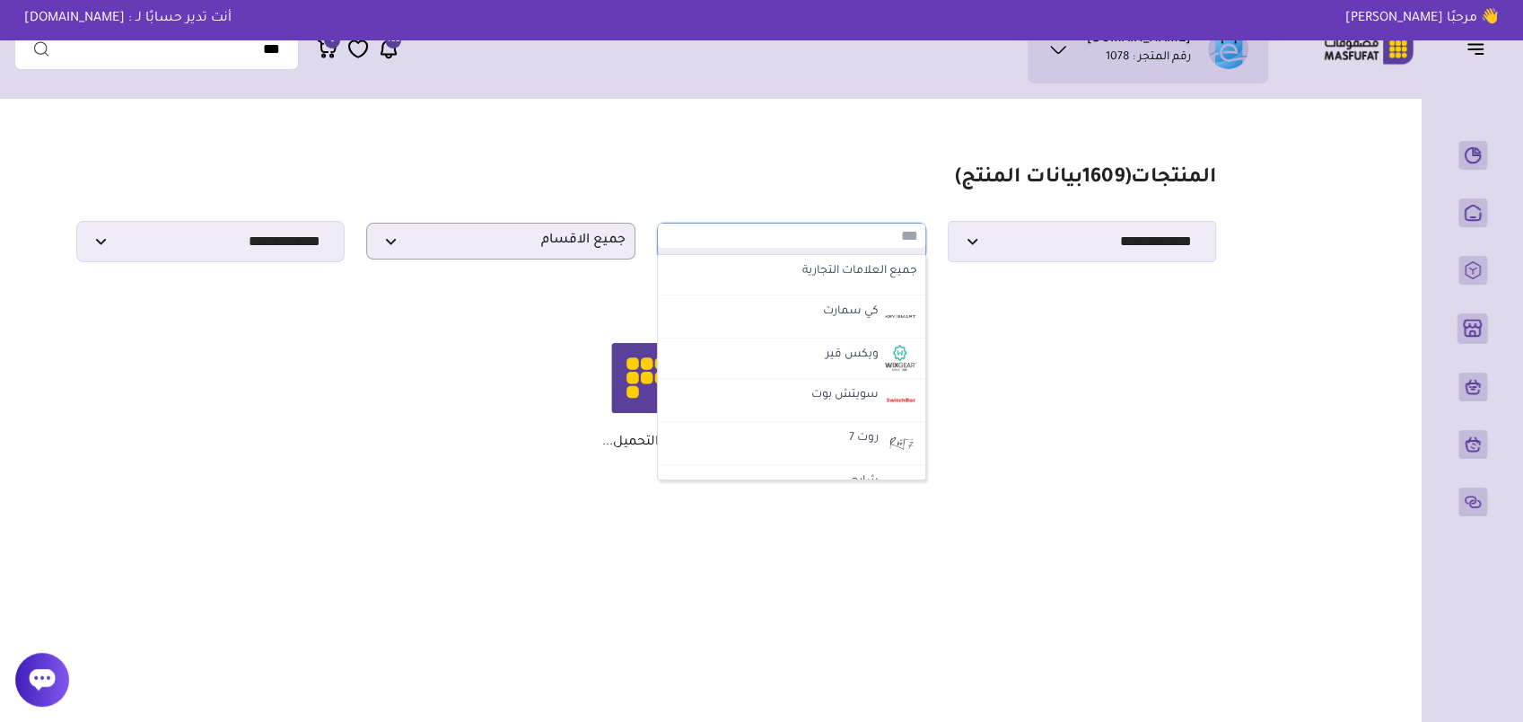
click at [712, 208] on section "**********" at bounding box center [646, 214] width 1140 height 96
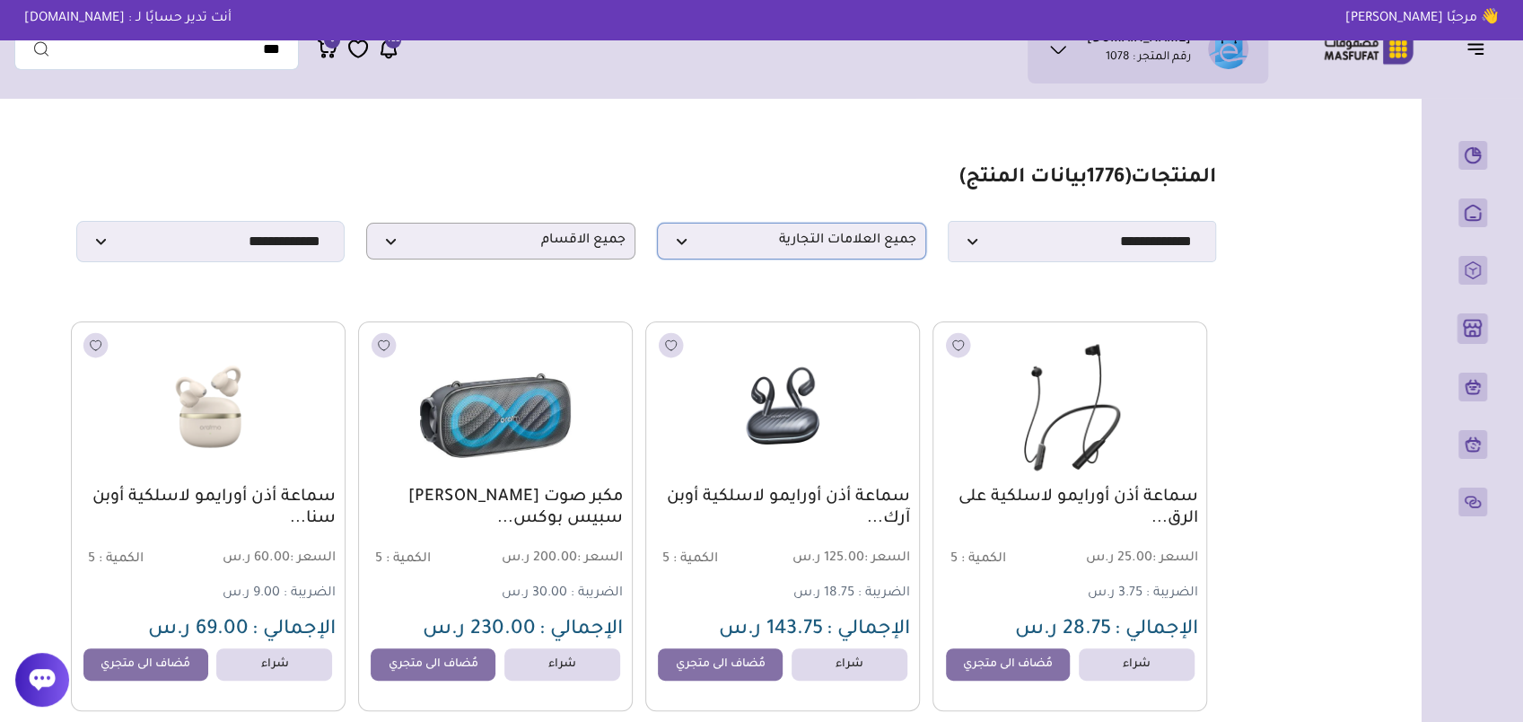
click at [681, 249] on span "جميع العلامات التجارية" at bounding box center [791, 240] width 249 height 17
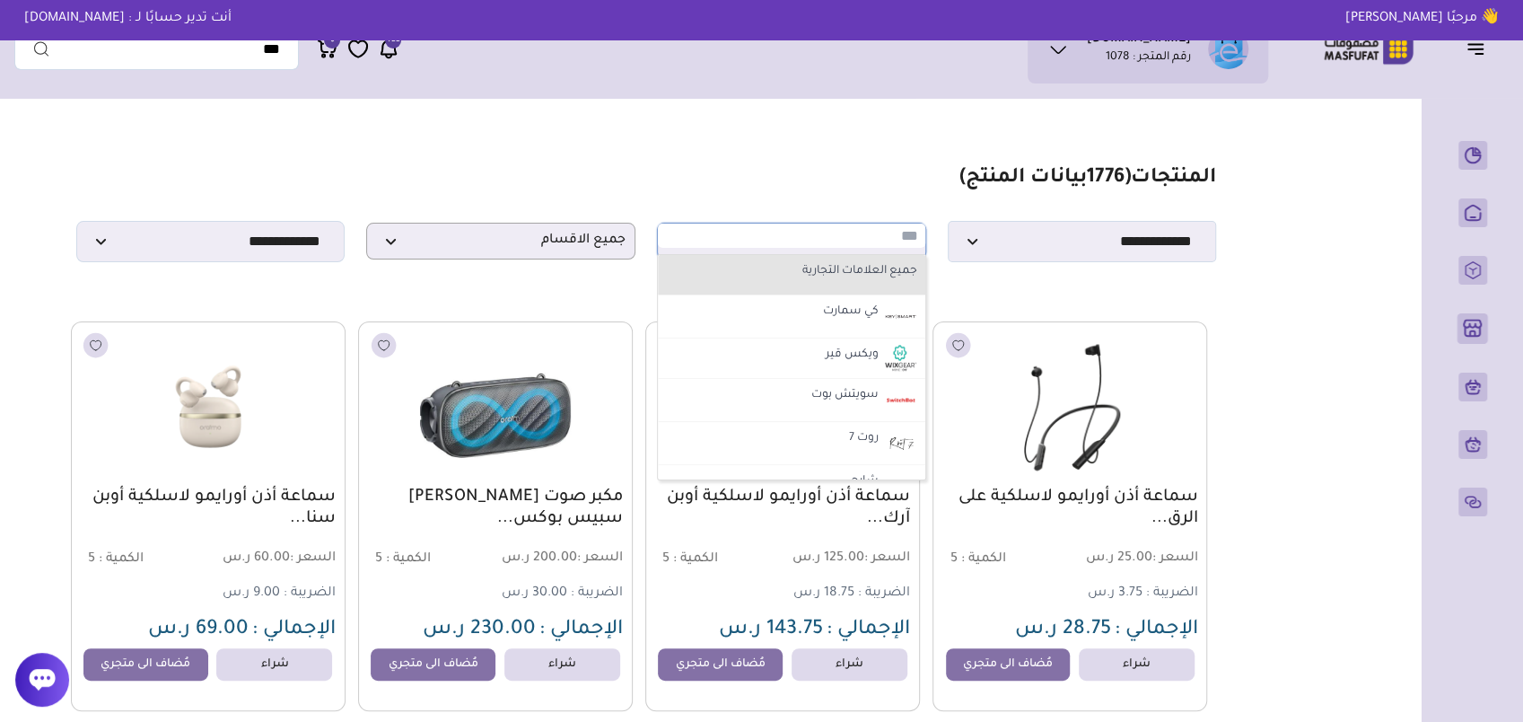
click at [717, 278] on label "جميع العلامات التجارية" at bounding box center [791, 271] width 257 height 23
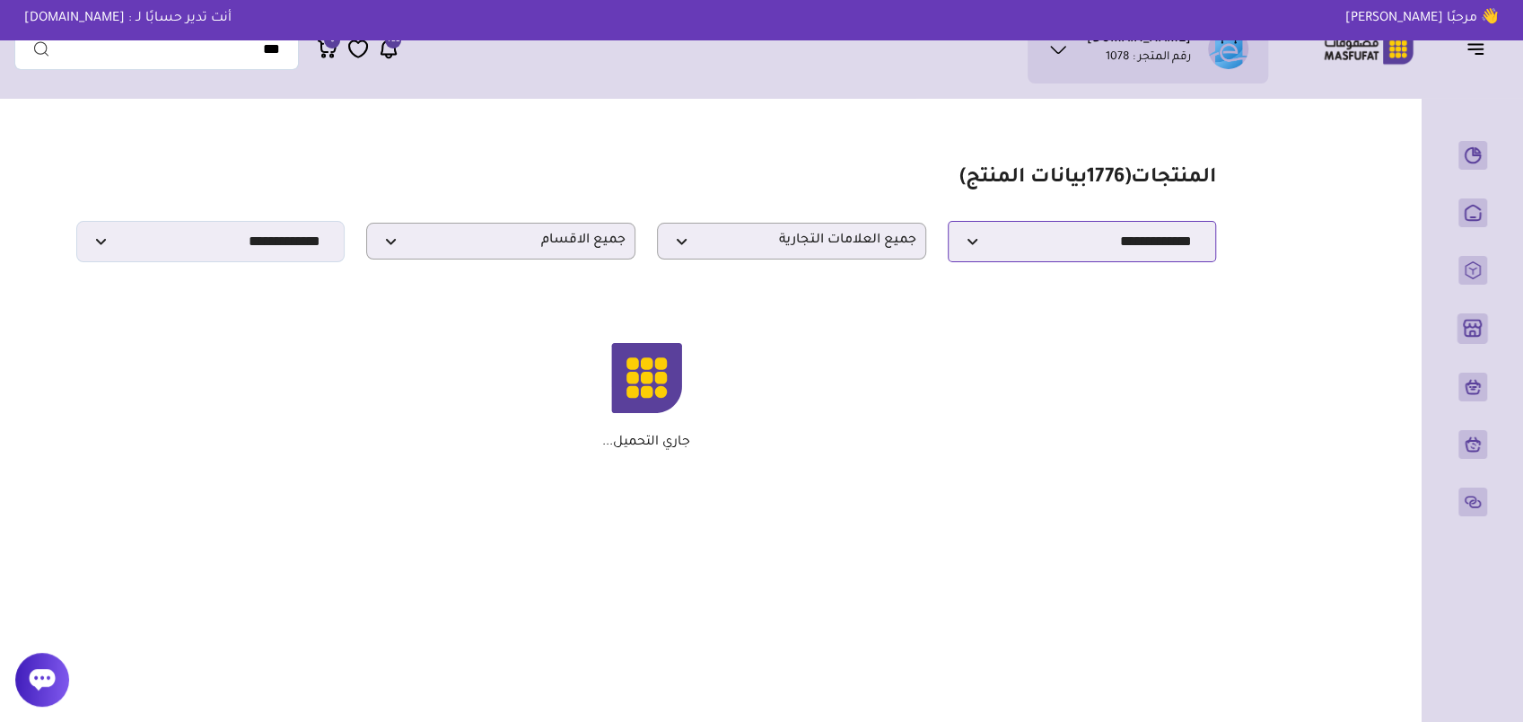
click at [1062, 253] on select "**********" at bounding box center [1082, 241] width 269 height 41
click at [816, 249] on span "جميع العلامات التجارية" at bounding box center [791, 240] width 249 height 17
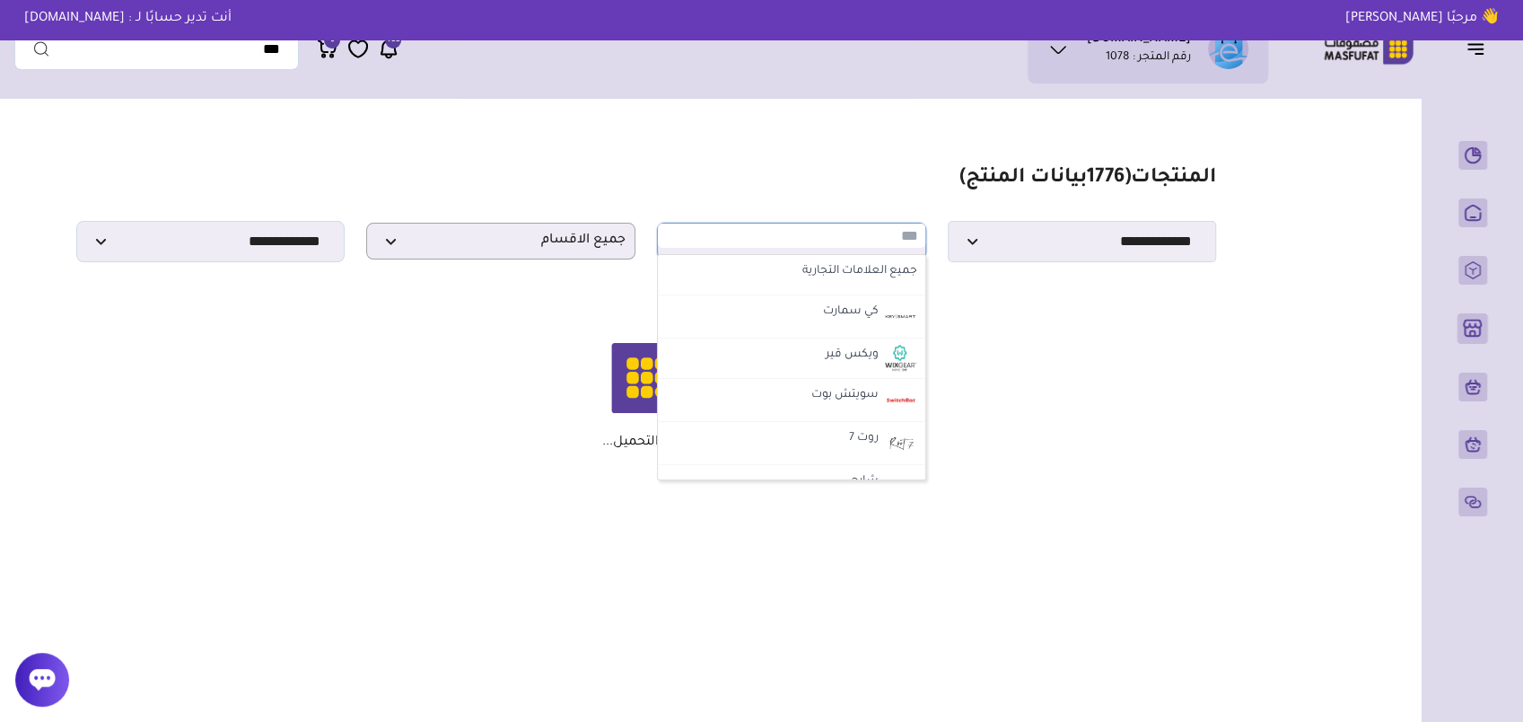
click at [765, 172] on section "**********" at bounding box center [646, 214] width 1140 height 96
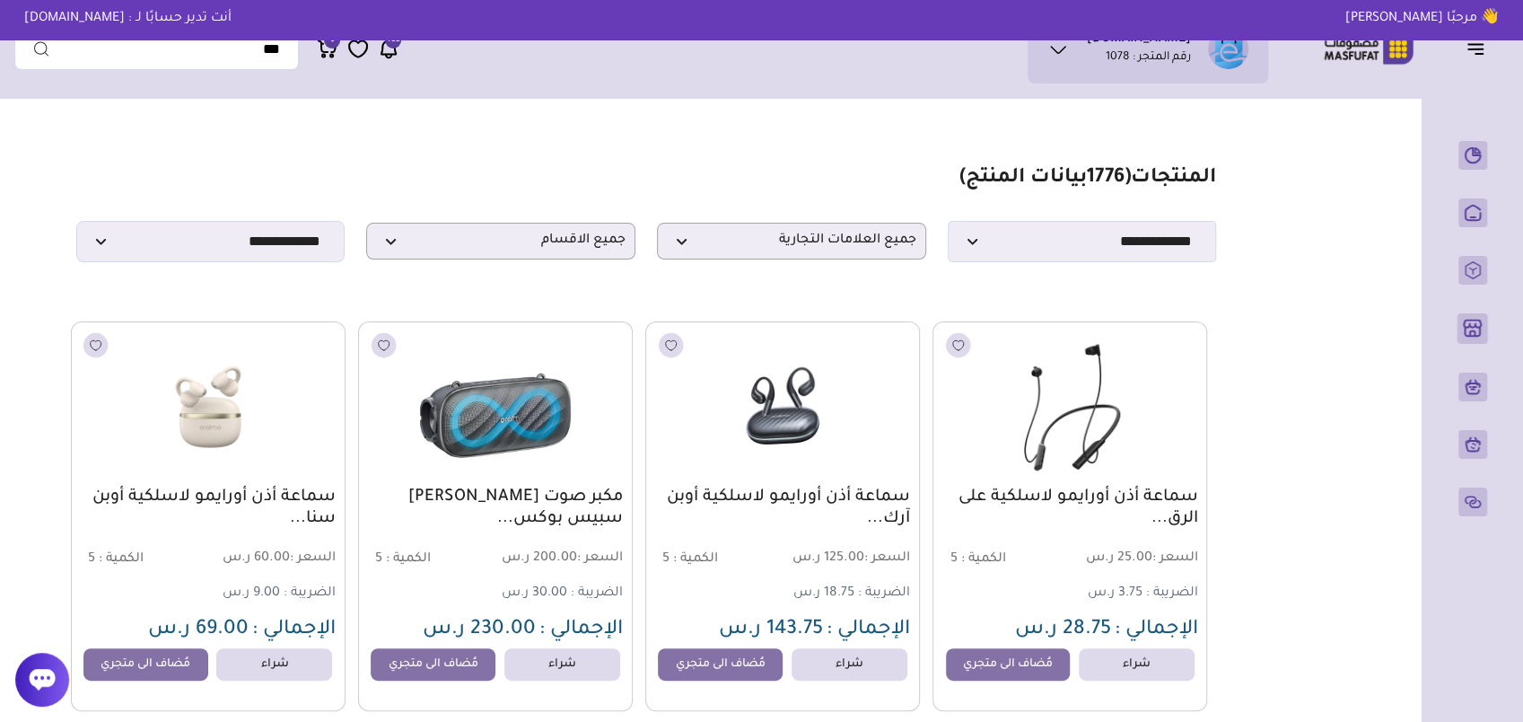
drag, startPoint x: 1296, startPoint y: 322, endPoint x: 1349, endPoint y: 57, distance: 270.0
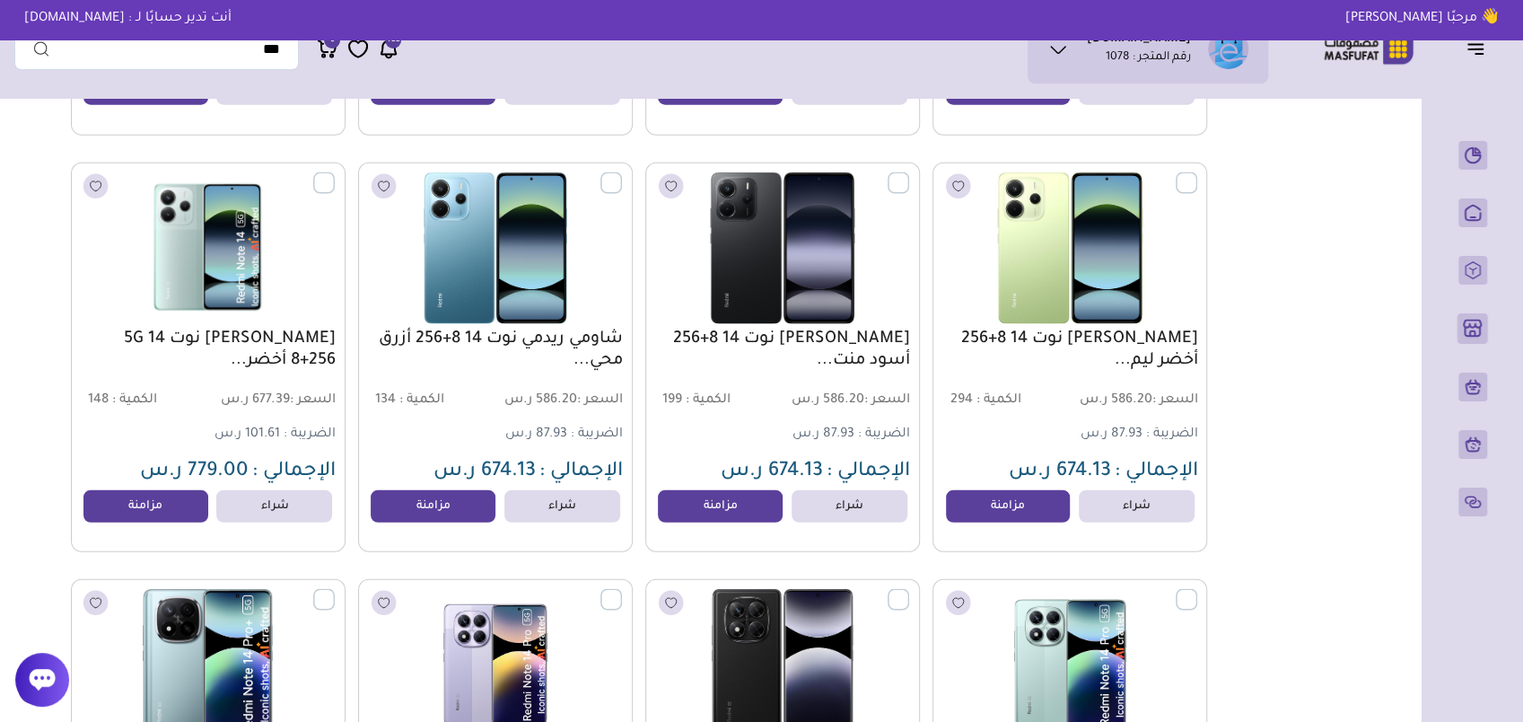
scroll to position [3141, 0]
